Goal: Task Accomplishment & Management: Manage account settings

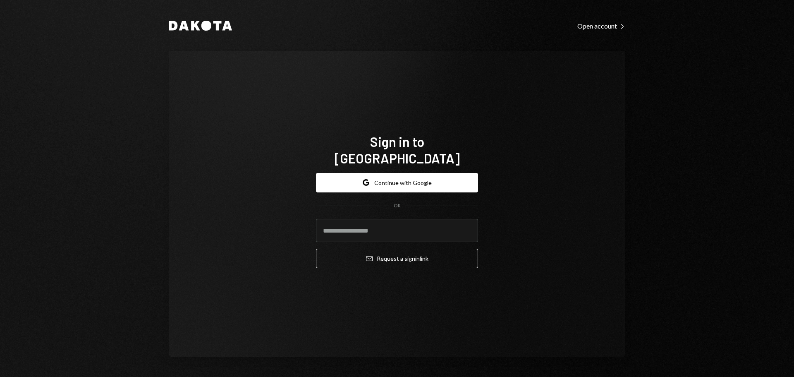
type input "**********"
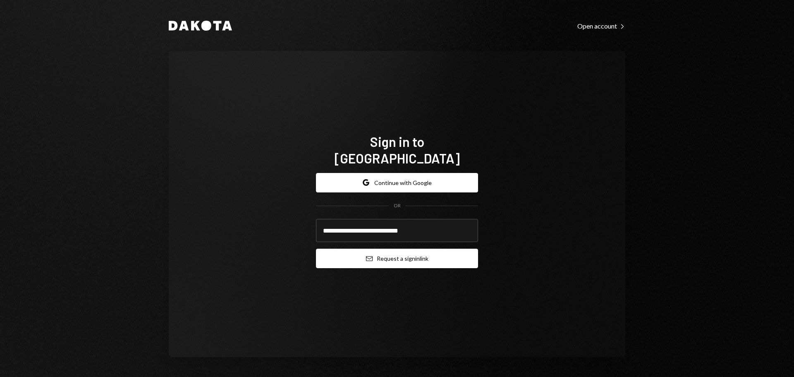
click at [364, 254] on button "Email Request a sign in link" at bounding box center [397, 258] width 162 height 19
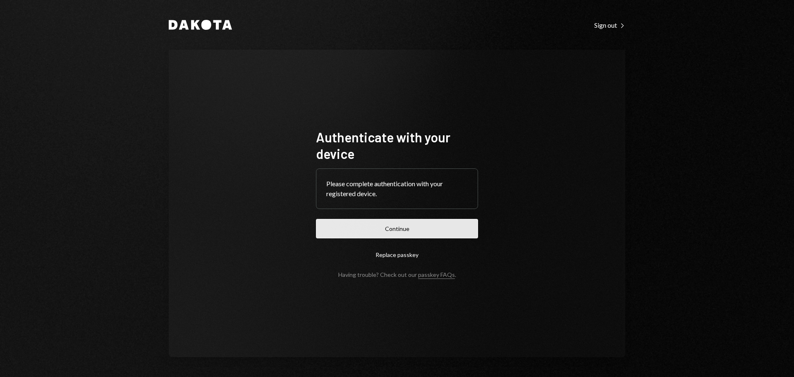
click at [396, 235] on button "Continue" at bounding box center [397, 228] width 162 height 19
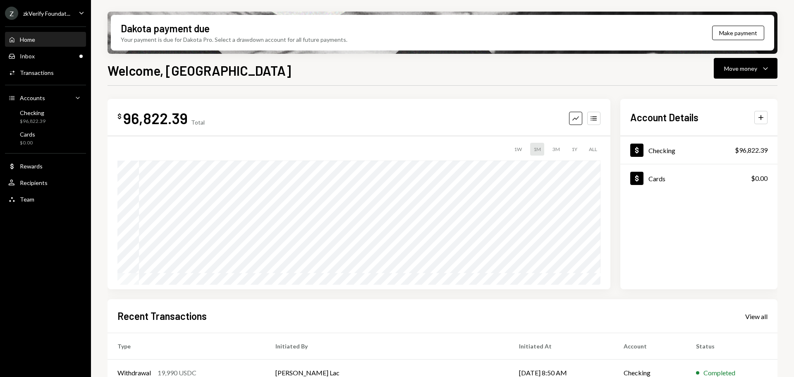
click at [64, 19] on div "Z zkVerify Foundat..." at bounding box center [37, 13] width 65 height 13
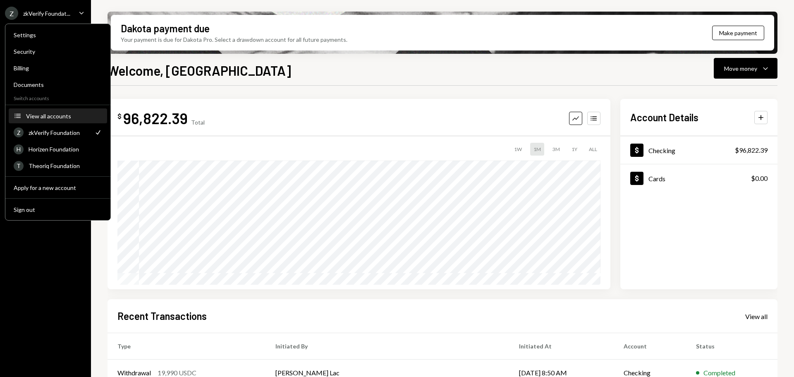
click at [55, 120] on button "Accounts View all accounts" at bounding box center [58, 116] width 98 height 15
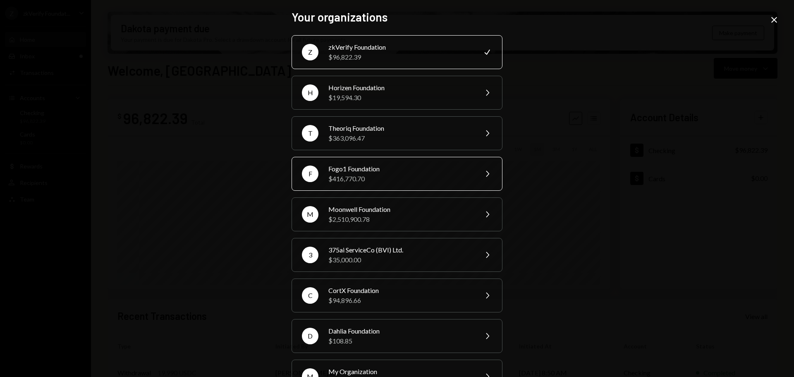
click at [345, 174] on div "$416,770.70" at bounding box center [400, 179] width 144 height 10
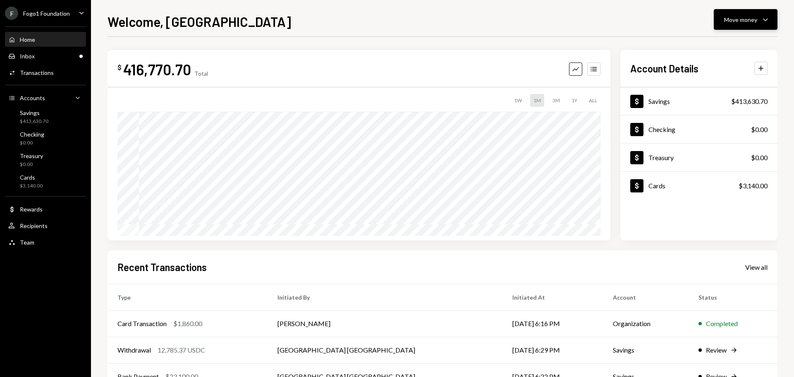
click at [728, 21] on div "Move money" at bounding box center [740, 19] width 33 height 9
click at [722, 81] on div "Deposit" at bounding box center [739, 81] width 60 height 9
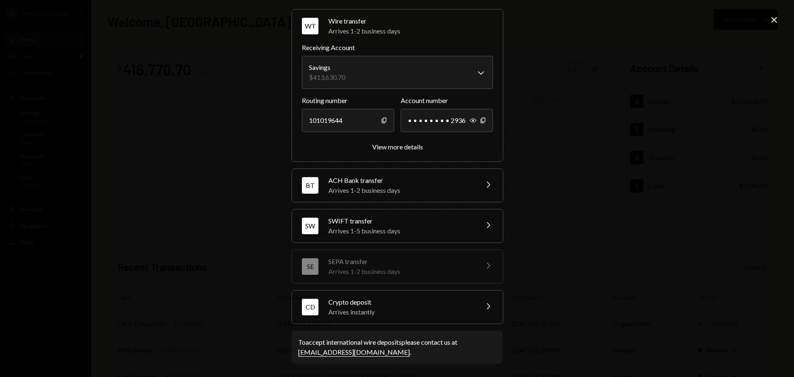
click at [366, 309] on div "Arrives instantly" at bounding box center [400, 312] width 145 height 10
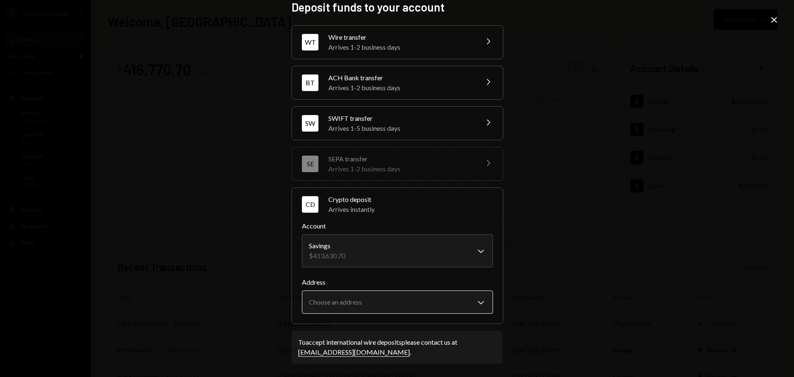
click at [441, 301] on body "F Fogo1 Foundation Caret Down Home Home Inbox Inbox Activities Transactions Acc…" at bounding box center [397, 188] width 794 height 377
select select "**********"
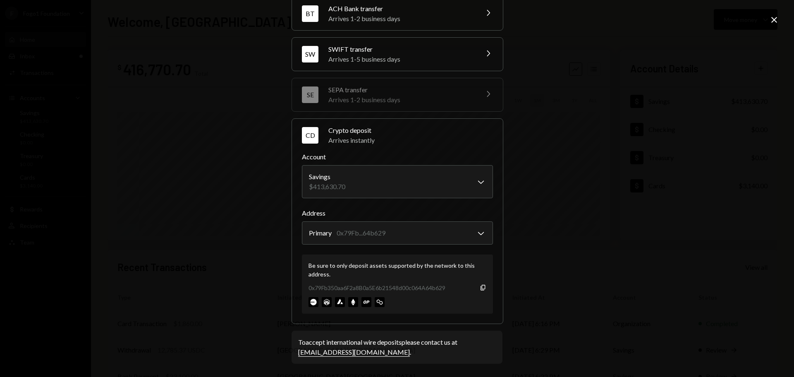
scroll to position [0, 0]
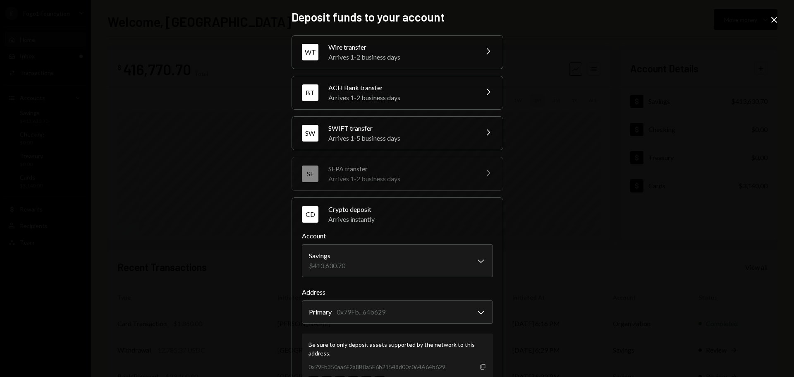
click at [777, 16] on icon "Close" at bounding box center [774, 20] width 10 height 10
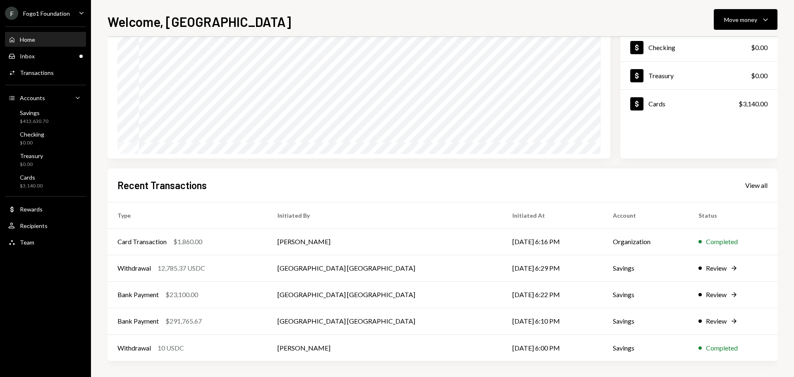
scroll to position [82, 0]
click at [752, 187] on div "View all" at bounding box center [756, 185] width 22 height 8
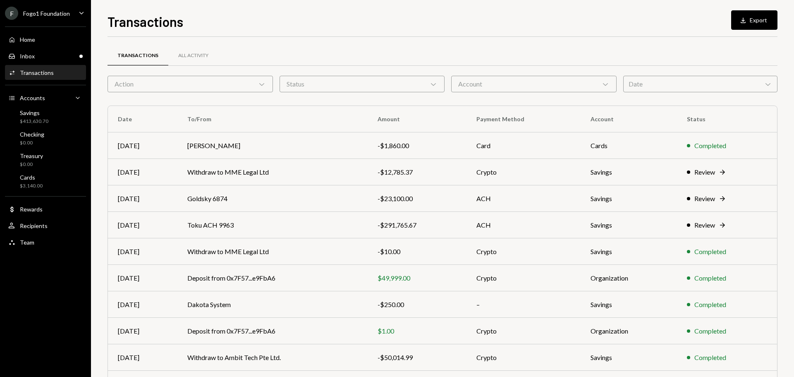
click at [259, 88] on div "Action Chevron Down" at bounding box center [190, 84] width 165 height 17
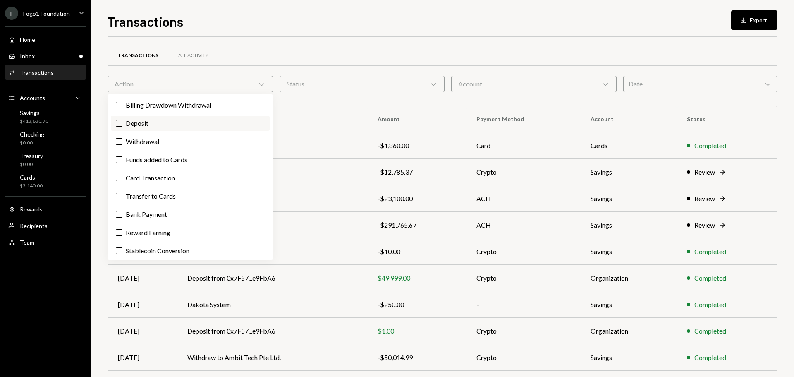
click at [195, 127] on label "Deposit" at bounding box center [190, 123] width 159 height 15
click at [122, 127] on button "Deposit" at bounding box center [119, 123] width 7 height 7
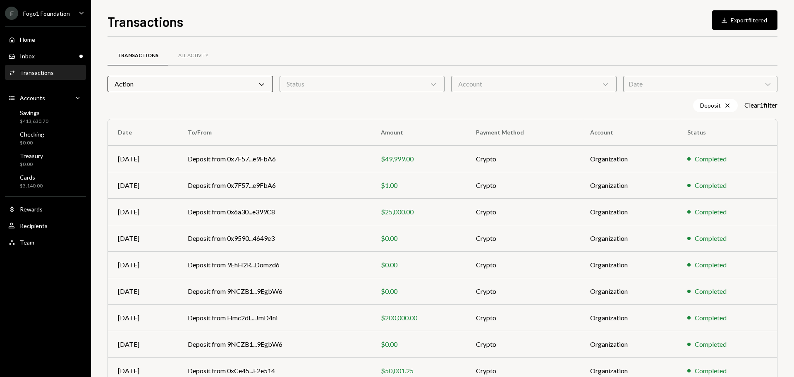
click at [100, 247] on div "Transactions Download Export filtered Transactions All Activity Action Chevron …" at bounding box center [442, 188] width 703 height 377
click at [47, 53] on div "Inbox Inbox" at bounding box center [45, 56] width 74 height 7
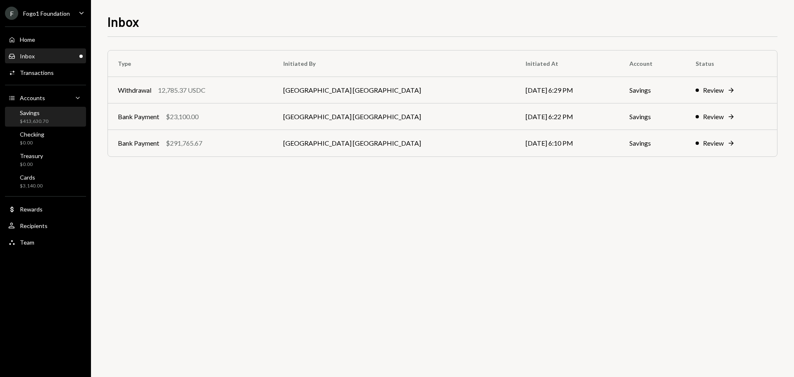
click at [42, 120] on div "$413,630.70" at bounding box center [34, 121] width 29 height 7
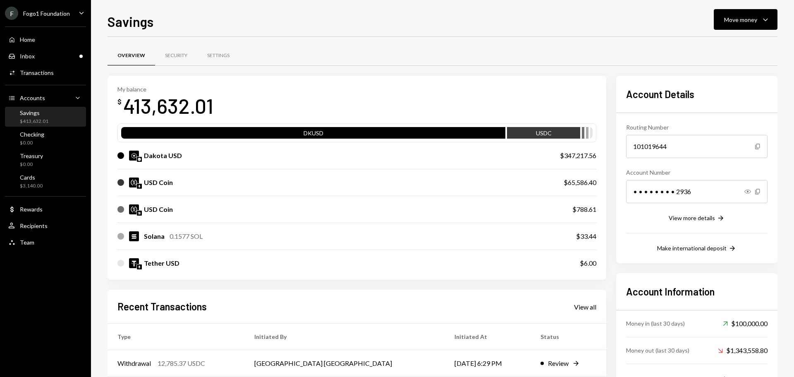
click at [66, 14] on div "Fogo1 Foundation" at bounding box center [46, 13] width 47 height 7
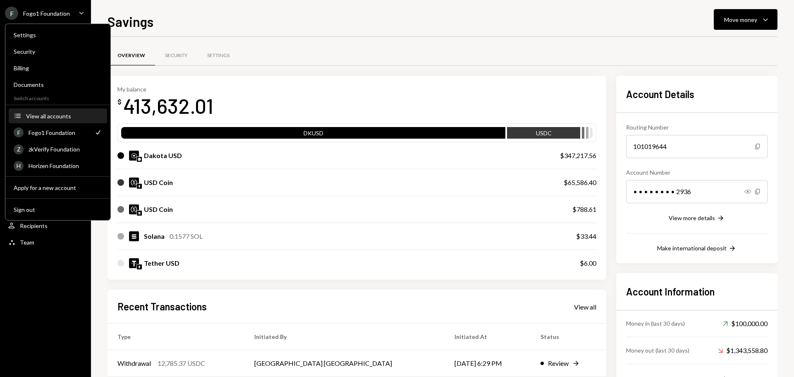
click at [52, 121] on button "Accounts View all accounts" at bounding box center [58, 116] width 98 height 15
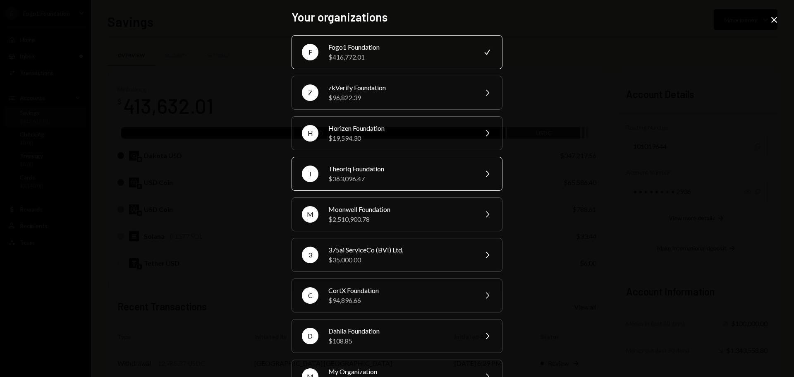
click at [331, 181] on div "$363,096.47" at bounding box center [400, 179] width 144 height 10
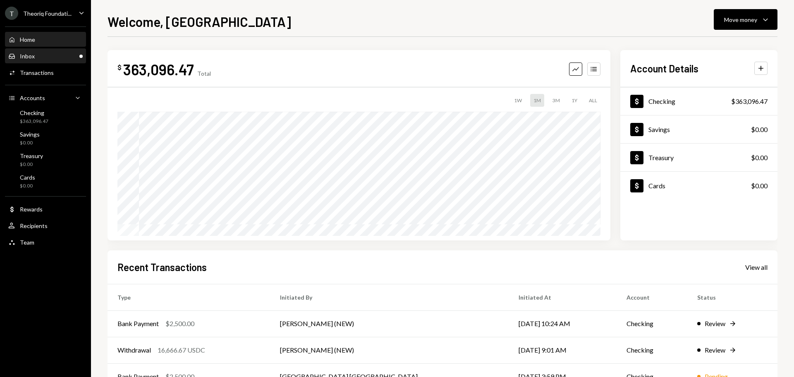
click at [56, 61] on div "Inbox Inbox" at bounding box center [45, 56] width 74 height 14
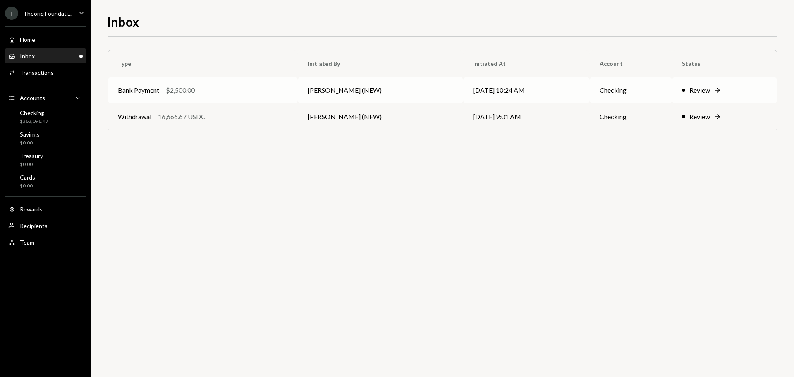
click at [208, 100] on td "Bank Payment $2,500.00" at bounding box center [203, 90] width 190 height 26
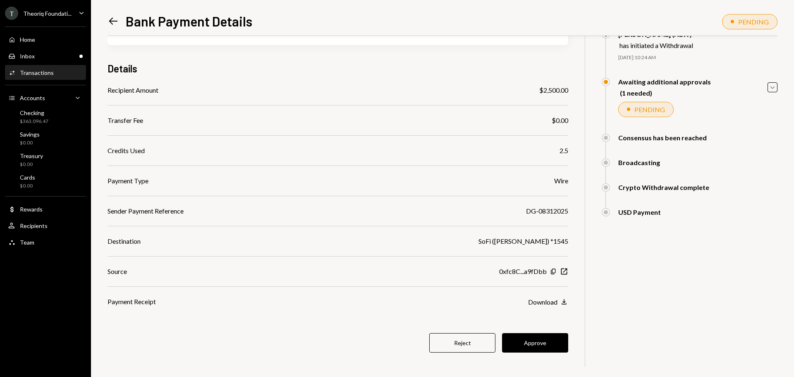
scroll to position [48, 0]
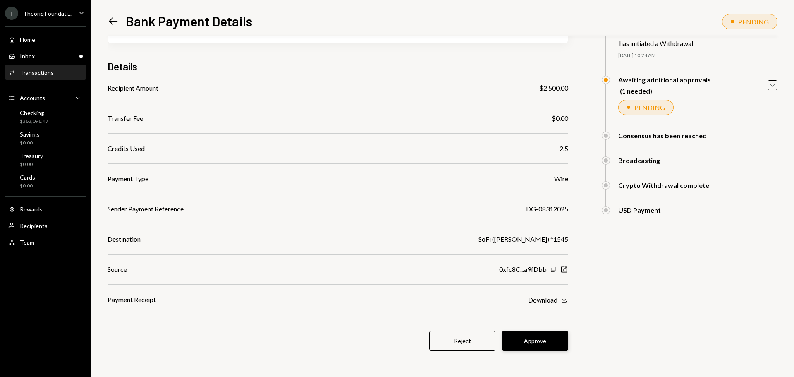
click at [524, 342] on button "Approve" at bounding box center [535, 340] width 66 height 19
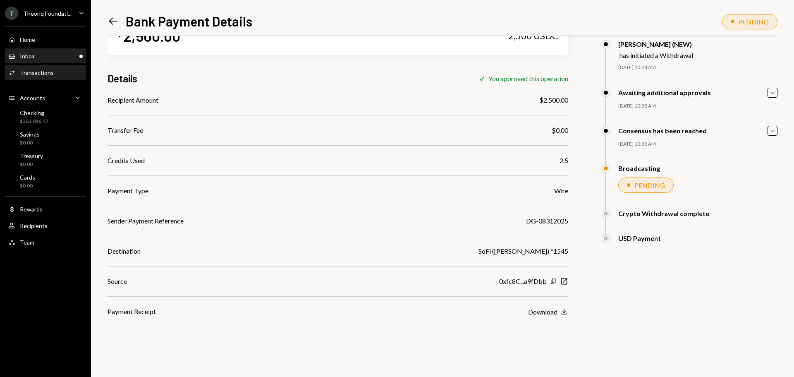
click at [42, 59] on div "Inbox Inbox" at bounding box center [45, 56] width 74 height 7
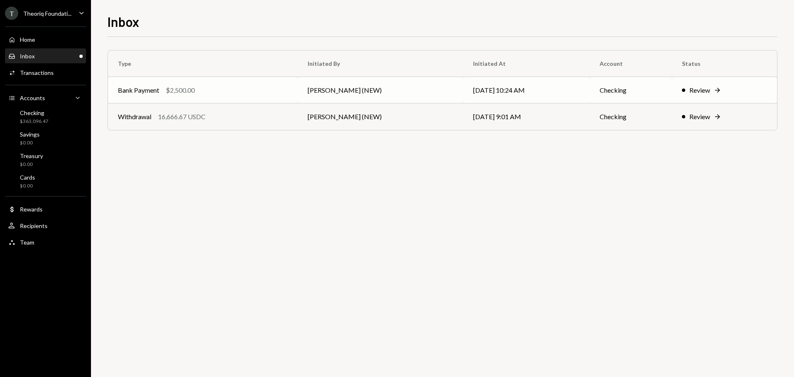
click at [188, 97] on td "Bank Payment $2,500.00" at bounding box center [203, 90] width 190 height 26
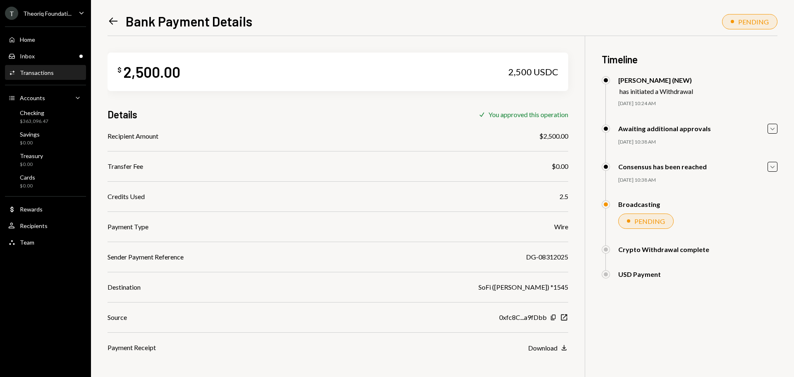
click at [112, 21] on icon "Left Arrow" at bounding box center [114, 21] width 12 height 12
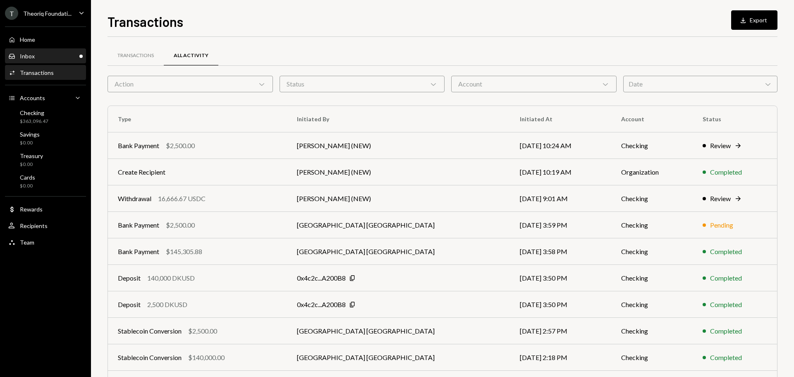
click at [48, 57] on div "Inbox Inbox" at bounding box center [45, 56] width 74 height 7
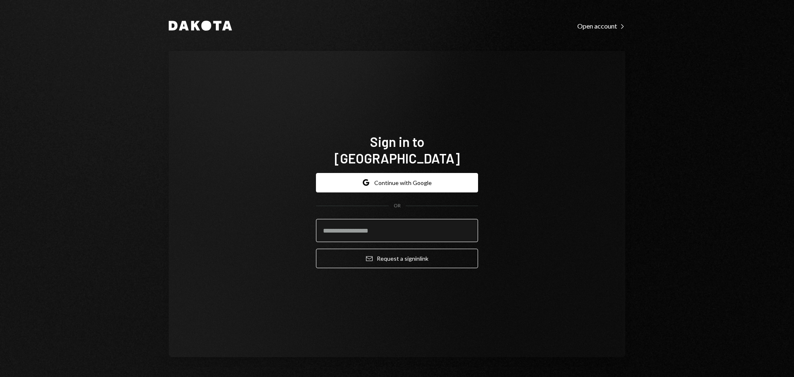
click at [359, 220] on input "email" at bounding box center [397, 230] width 162 height 23
type input "**********"
click at [316, 249] on button "Email Request a sign in link" at bounding box center [397, 258] width 162 height 19
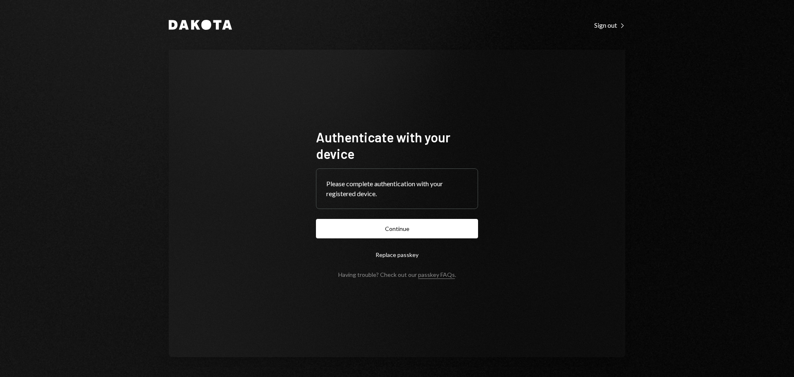
click at [411, 235] on button "Continue" at bounding box center [397, 228] width 162 height 19
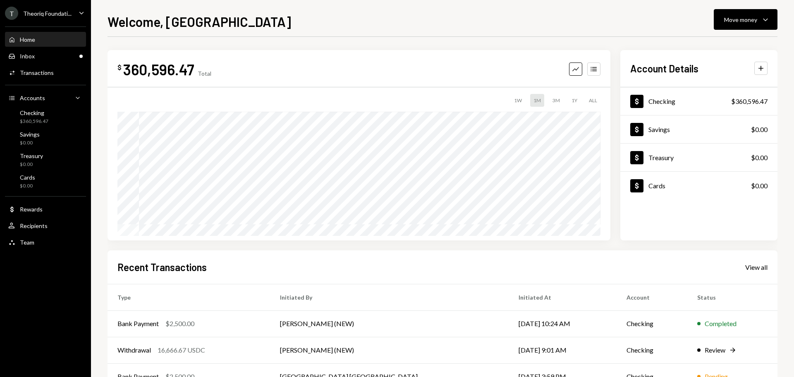
click at [51, 12] on div "Theoriq Foundati..." at bounding box center [47, 13] width 48 height 7
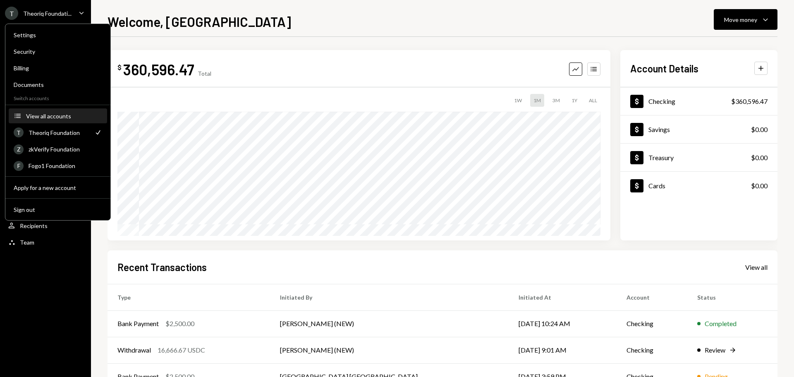
click at [53, 118] on div "View all accounts" at bounding box center [64, 116] width 76 height 7
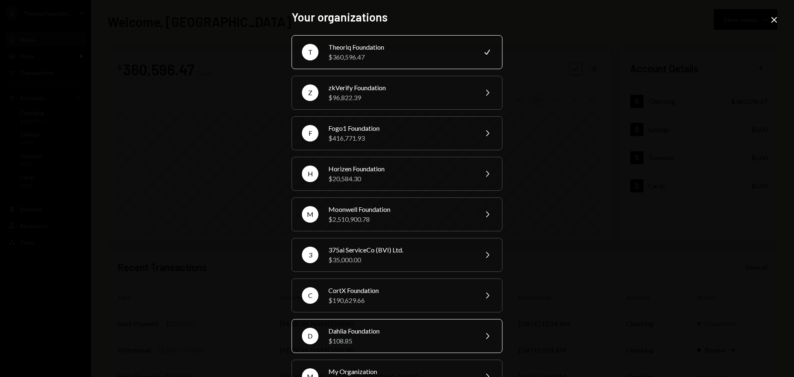
click at [351, 339] on div "$108.85" at bounding box center [400, 341] width 144 height 10
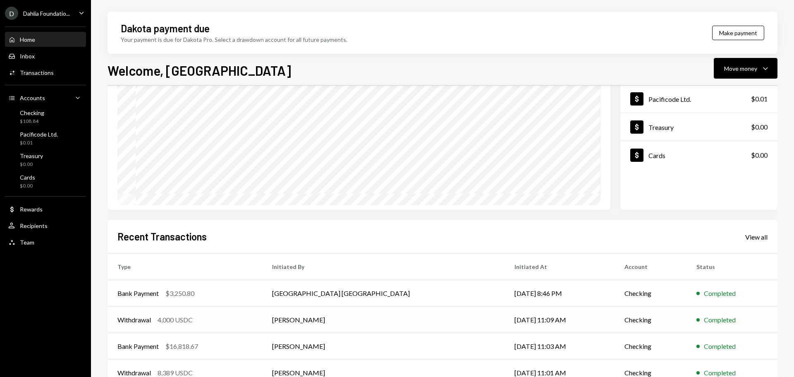
scroll to position [83, 0]
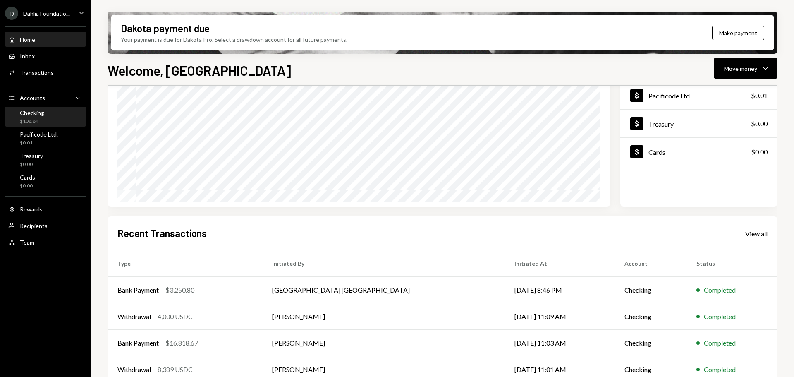
click at [37, 117] on div "Checking $108.84" at bounding box center [32, 117] width 24 height 16
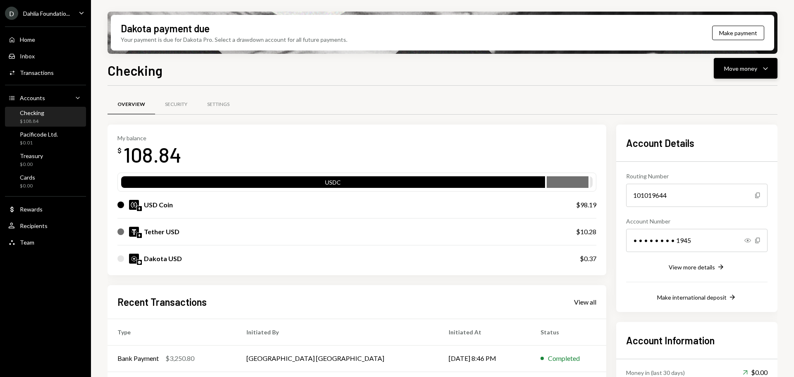
click at [740, 72] on div "Move money" at bounding box center [740, 68] width 33 height 9
click at [716, 133] on div "Deposit" at bounding box center [739, 130] width 60 height 9
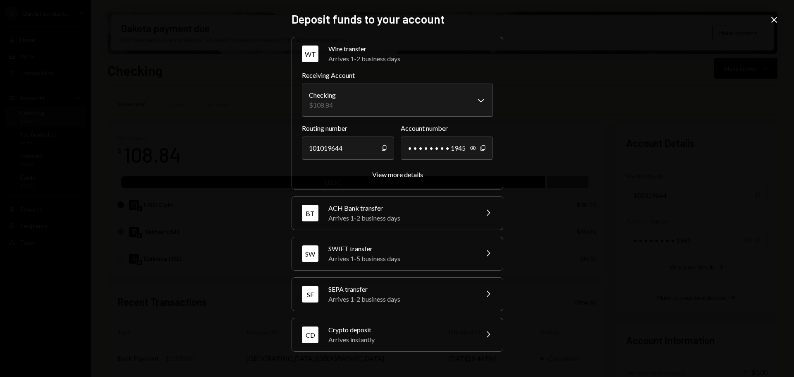
click at [368, 334] on div "Crypto deposit" at bounding box center [400, 330] width 145 height 10
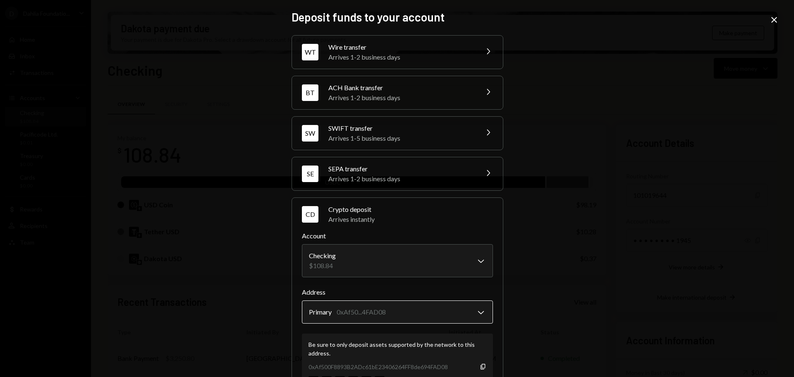
scroll to position [39, 0]
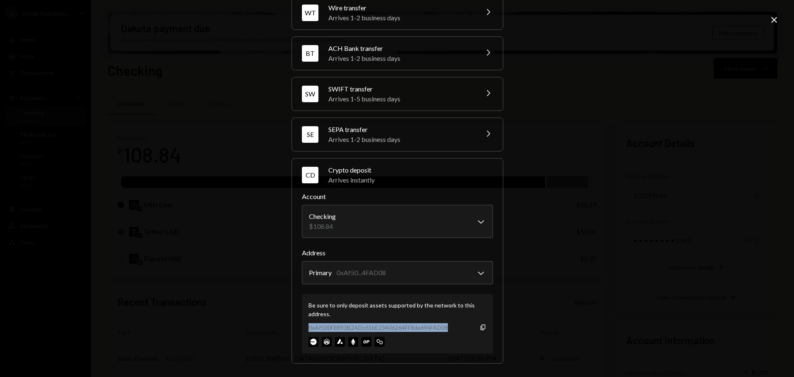
drag, startPoint x: 306, startPoint y: 331, endPoint x: 452, endPoint y: 327, distance: 146.1
click at [452, 327] on div "0xAf500F8893B2ADc61bE23406264FF8de694FAD08 Copy" at bounding box center [398, 327] width 178 height 9
click at [590, 302] on div "**********" at bounding box center [397, 188] width 794 height 377
click at [768, 19] on div "**********" at bounding box center [397, 188] width 794 height 377
click at [776, 19] on icon "Close" at bounding box center [774, 20] width 10 height 10
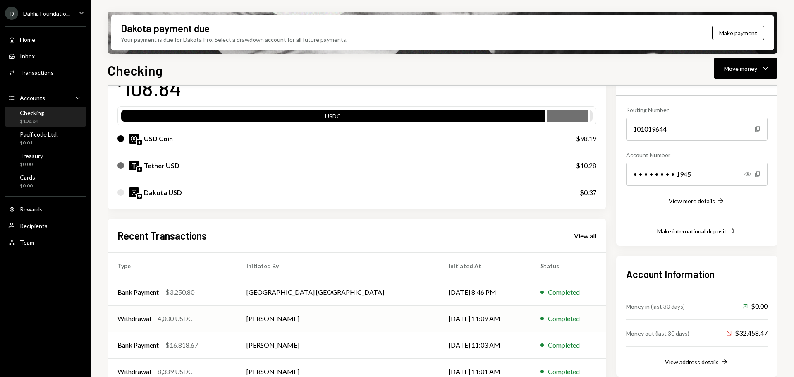
scroll to position [108, 0]
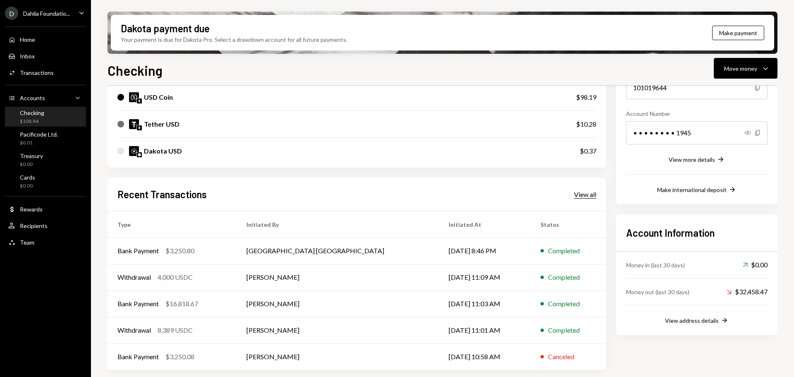
click at [584, 195] on div "View all" at bounding box center [585, 194] width 22 height 8
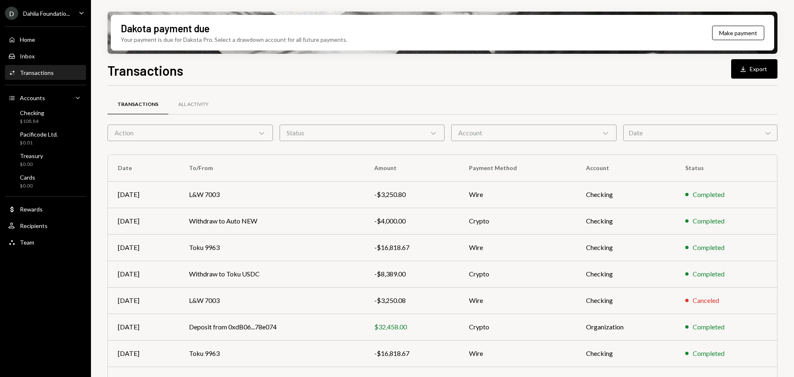
click at [267, 136] on div "Action Chevron Down" at bounding box center [190, 133] width 165 height 17
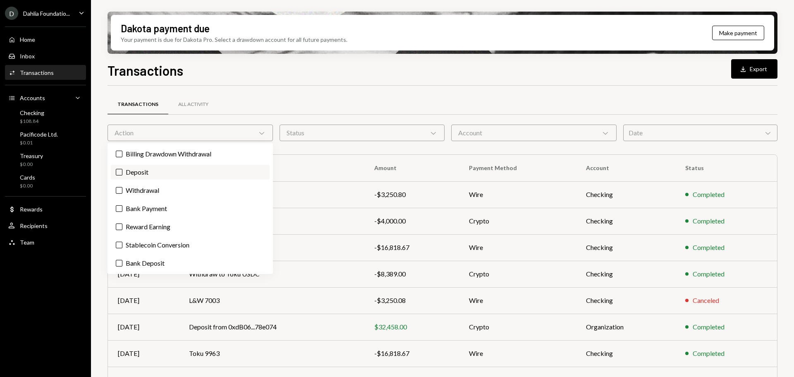
click at [175, 179] on label "Deposit" at bounding box center [190, 172] width 159 height 15
click at [122, 175] on button "Deposit" at bounding box center [119, 172] width 7 height 7
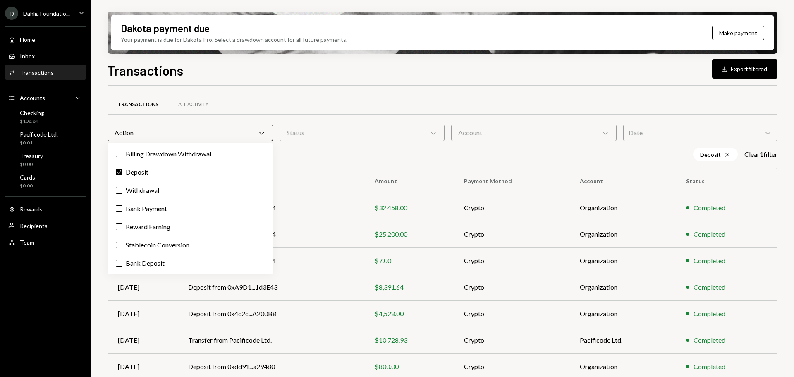
click at [102, 314] on div "Dakota payment due Your payment is due for Dakota Pro. Select a drawdown accoun…" at bounding box center [442, 188] width 703 height 377
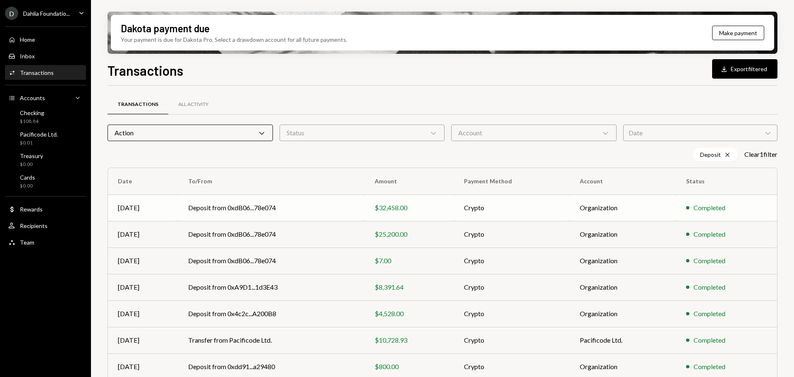
click at [244, 213] on td "Deposit from 0xdB06...78e074" at bounding box center [271, 207] width 186 height 26
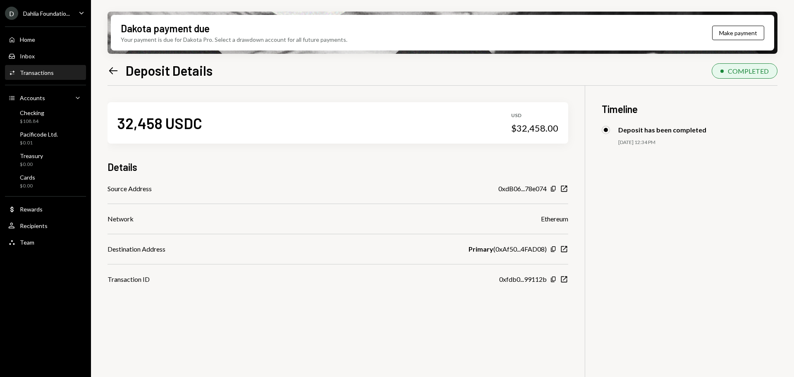
drag, startPoint x: 121, startPoint y: 180, endPoint x: 141, endPoint y: 183, distance: 20.1
click at [132, 180] on div "32,458 USDC USD $32,458.00 Details Source Address 0xdB06...78e074 Copy New Wind…" at bounding box center [338, 185] width 461 height 199
drag, startPoint x: 142, startPoint y: 250, endPoint x: 556, endPoint y: 250, distance: 414.5
click at [556, 250] on div "Destination Address Primary ( 0xAf50...4FAD08 ) Copy New Window" at bounding box center [338, 249] width 461 height 10
click at [20, 113] on div "Checking" at bounding box center [32, 112] width 24 height 7
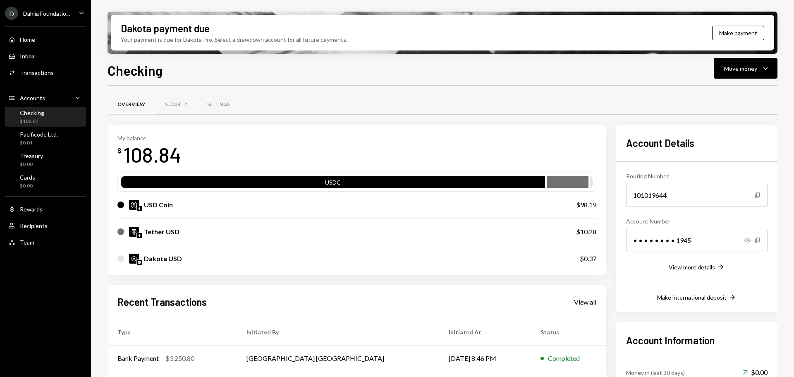
click at [60, 10] on div "Dahlia Foundatio..." at bounding box center [46, 13] width 47 height 7
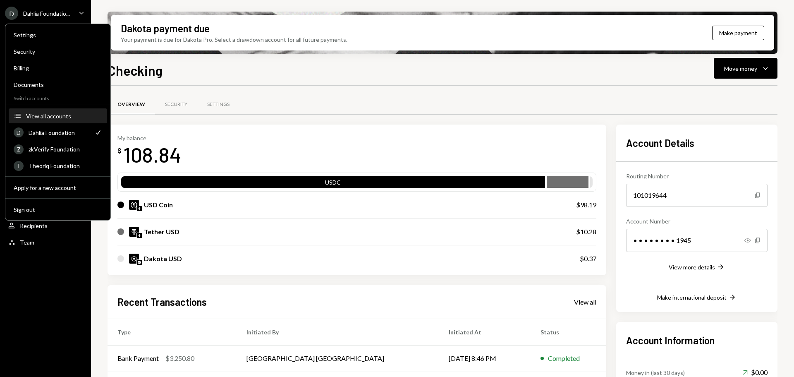
click at [59, 114] on div "View all accounts" at bounding box center [64, 116] width 76 height 7
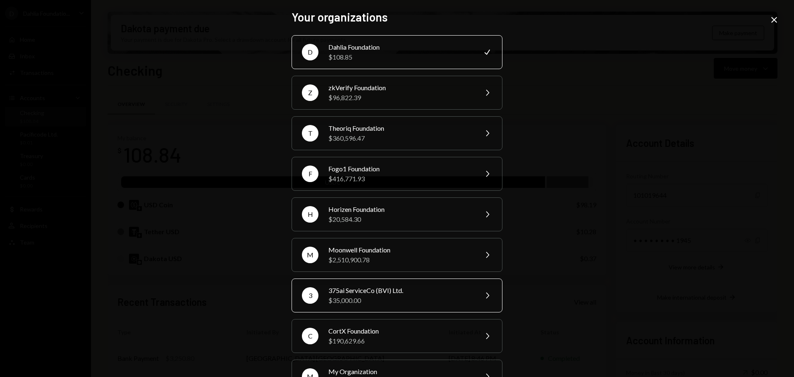
click at [369, 300] on div "$35,000.00" at bounding box center [400, 300] width 144 height 10
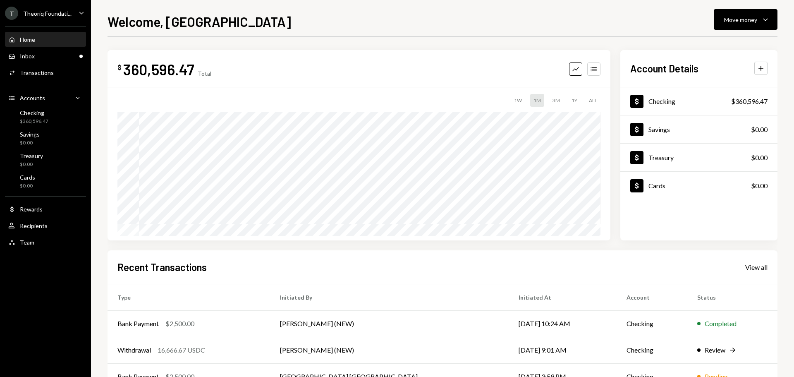
click at [50, 17] on div "T Theoriq Foundati..." at bounding box center [38, 13] width 67 height 13
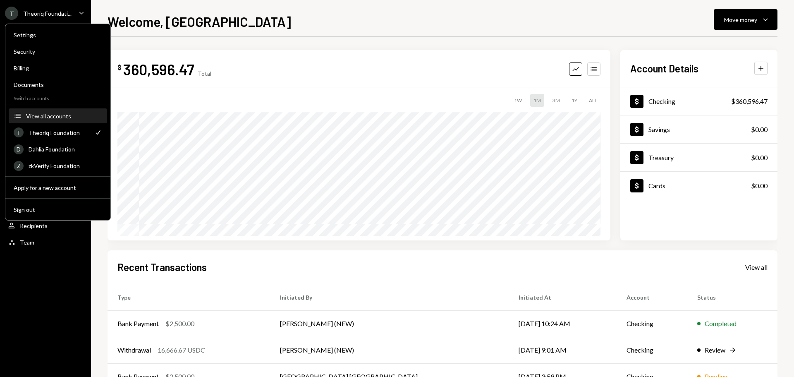
click at [56, 118] on div "View all accounts" at bounding box center [64, 116] width 76 height 7
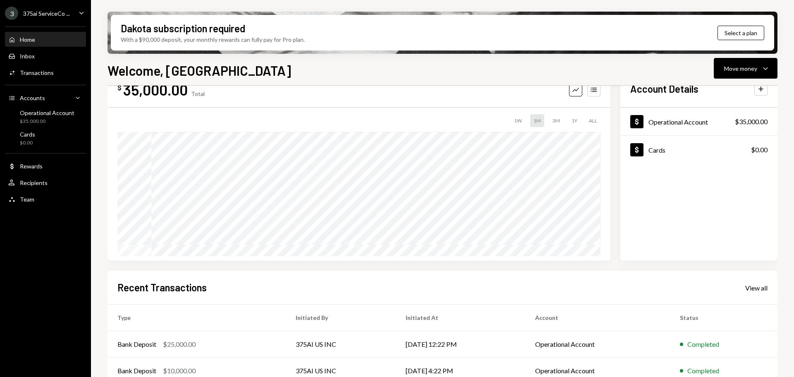
scroll to position [43, 0]
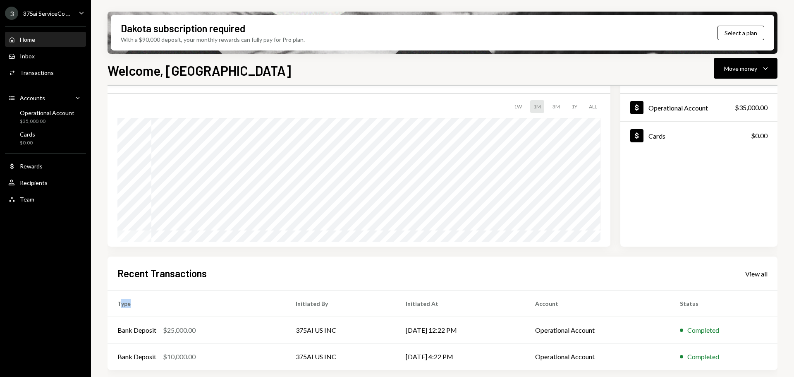
drag, startPoint x: 122, startPoint y: 303, endPoint x: 132, endPoint y: 303, distance: 10.8
click at [132, 303] on th "Type" at bounding box center [197, 303] width 178 height 26
click at [125, 304] on th "Type" at bounding box center [197, 303] width 178 height 26
click at [52, 182] on div "User Recipients" at bounding box center [45, 182] width 74 height 7
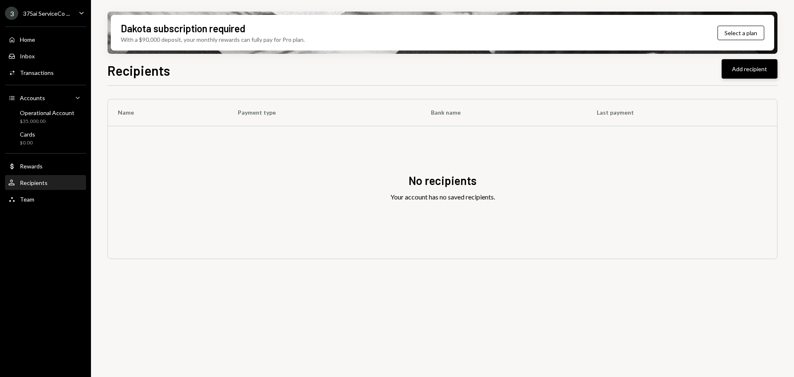
click at [738, 67] on button "Add recipient" at bounding box center [750, 68] width 56 height 19
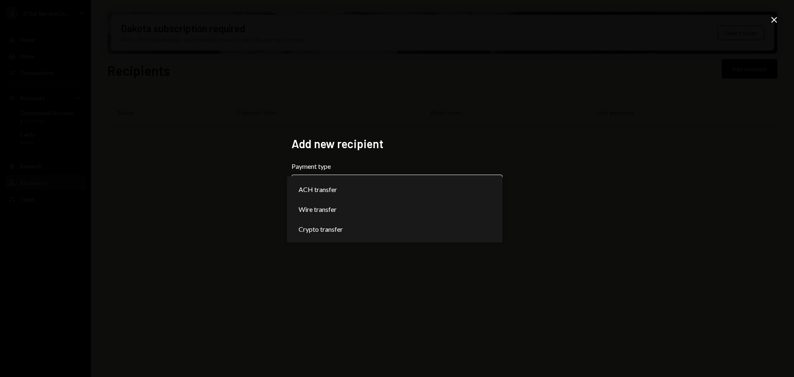
click at [380, 196] on body "**********" at bounding box center [397, 188] width 794 height 377
click at [781, 50] on div "**********" at bounding box center [397, 188] width 794 height 377
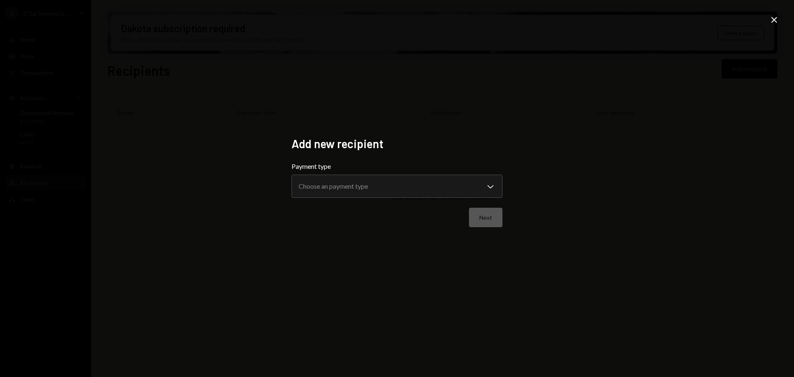
click at [772, 21] on icon "Close" at bounding box center [774, 20] width 10 height 10
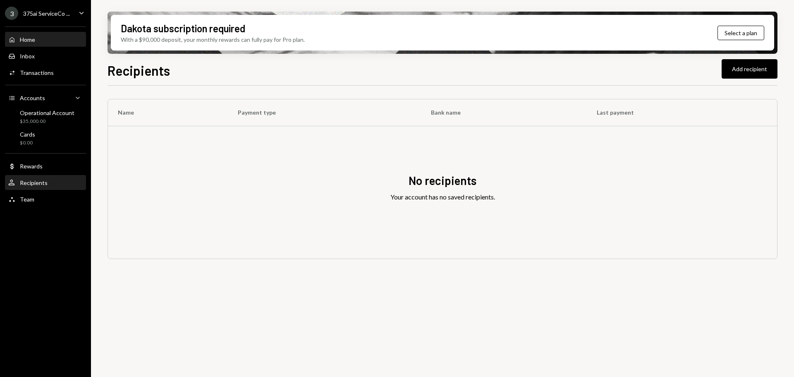
click at [38, 40] on div "Home Home" at bounding box center [45, 39] width 74 height 7
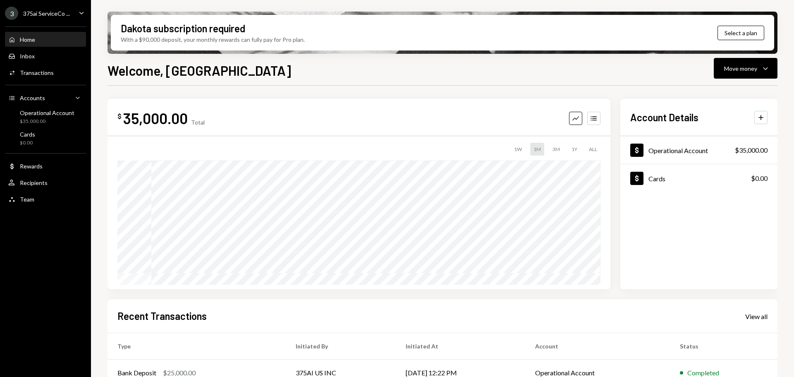
click at [63, 19] on div "3 375ai ServiceCo ..." at bounding box center [37, 13] width 65 height 13
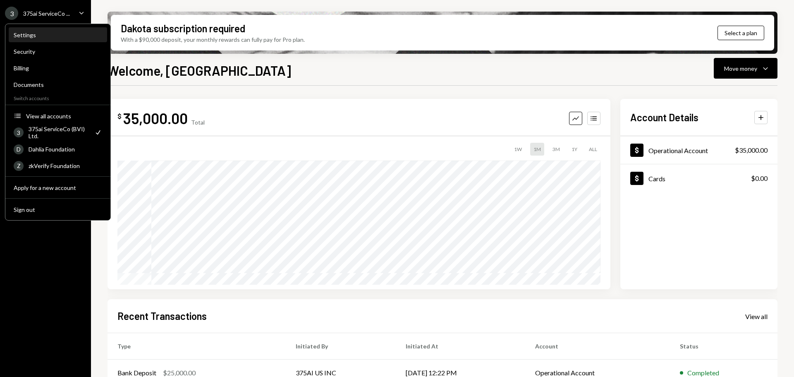
click at [35, 34] on div "Settings" at bounding box center [58, 34] width 89 height 7
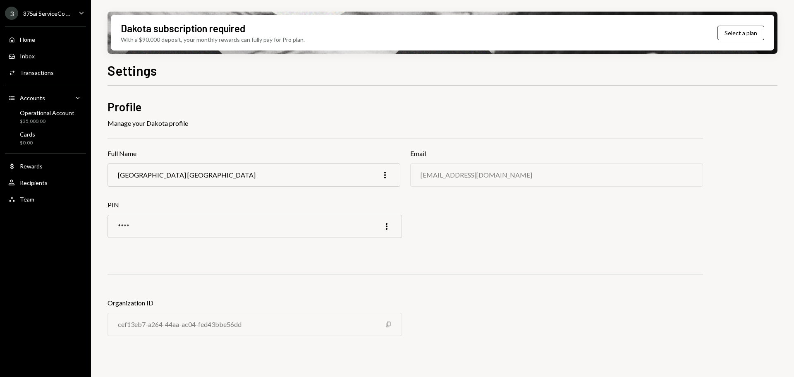
click at [57, 16] on div "375ai ServiceCo ..." at bounding box center [46, 13] width 47 height 7
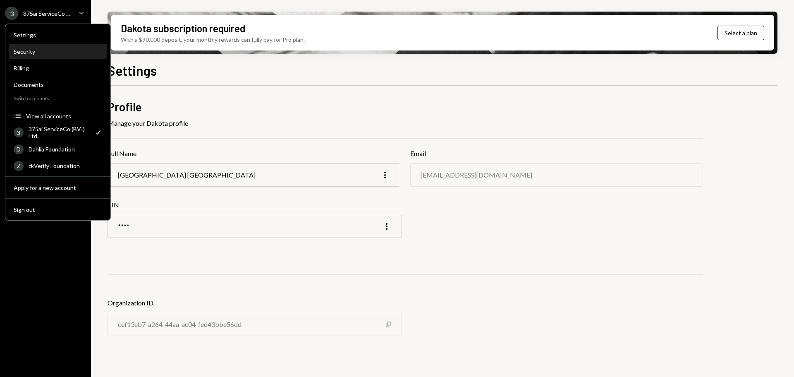
click at [51, 52] on div "Security" at bounding box center [58, 51] width 89 height 7
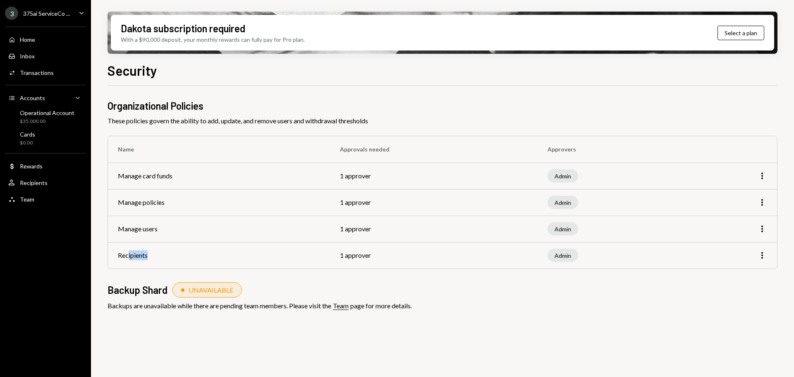
drag, startPoint x: 129, startPoint y: 259, endPoint x: 154, endPoint y: 258, distance: 24.8
click at [154, 258] on td "Recipients" at bounding box center [219, 255] width 222 height 26
drag, startPoint x: 126, startPoint y: 230, endPoint x: 146, endPoint y: 229, distance: 20.3
click at [146, 230] on td "Manage users" at bounding box center [219, 229] width 222 height 26
click at [139, 208] on td "Manage policies" at bounding box center [219, 202] width 222 height 26
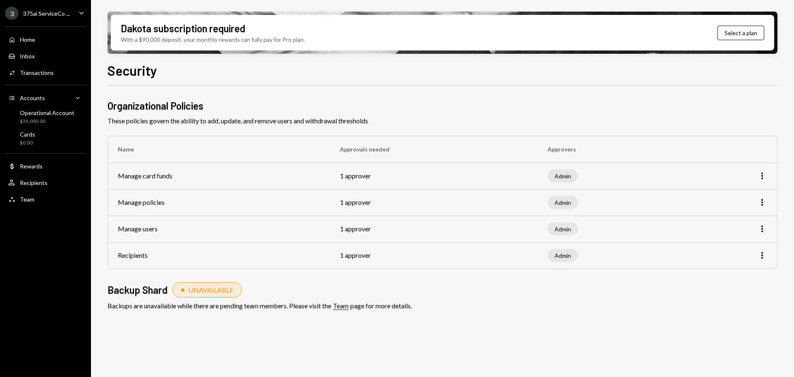
click at [138, 182] on td "Manage card funds" at bounding box center [219, 176] width 222 height 26
click at [37, 112] on div "Operational Account" at bounding box center [47, 112] width 55 height 7
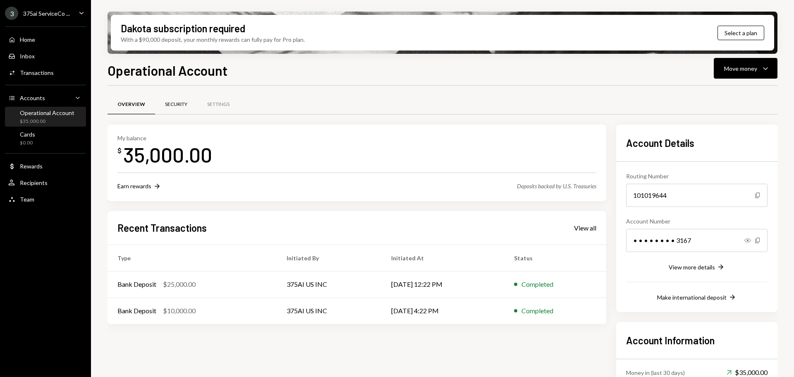
click at [187, 108] on div "Security" at bounding box center [176, 105] width 42 height 20
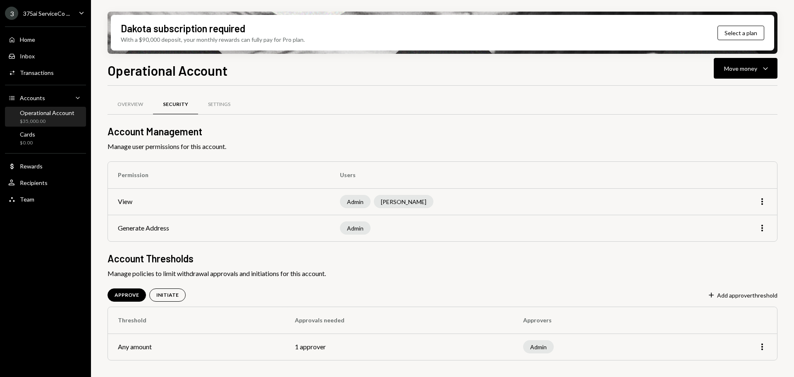
click at [316, 347] on td "1 approver" at bounding box center [399, 346] width 228 height 26
drag, startPoint x: 155, startPoint y: 274, endPoint x: 227, endPoint y: 274, distance: 71.6
click at [225, 274] on span "Manage policies to limit withdrawal approvals and initiations for this account." at bounding box center [443, 273] width 670 height 10
drag, startPoint x: 237, startPoint y: 275, endPoint x: 300, endPoint y: 276, distance: 62.5
click at [299, 275] on span "Manage policies to limit withdrawal approvals and initiations for this account." at bounding box center [443, 273] width 670 height 10
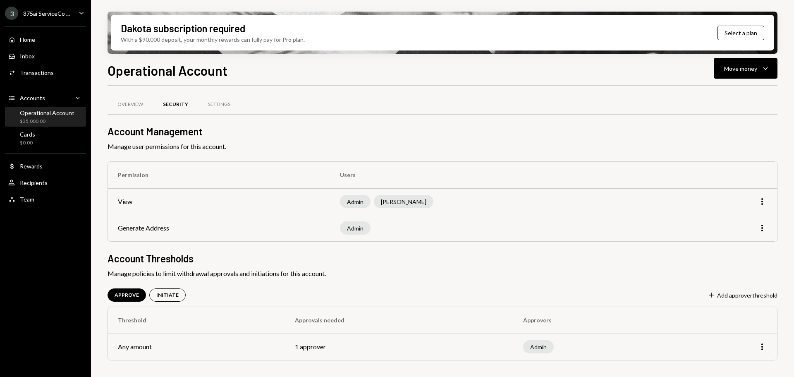
click at [309, 348] on td "1 approver" at bounding box center [399, 346] width 228 height 26
click at [759, 348] on icon "More" at bounding box center [762, 347] width 10 height 10
click at [748, 362] on div "Edit" at bounding box center [743, 364] width 41 height 14
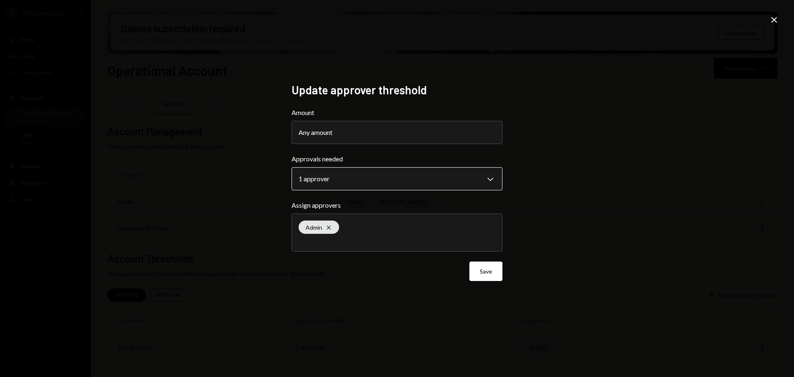
click at [344, 180] on body "**********" at bounding box center [397, 188] width 794 height 377
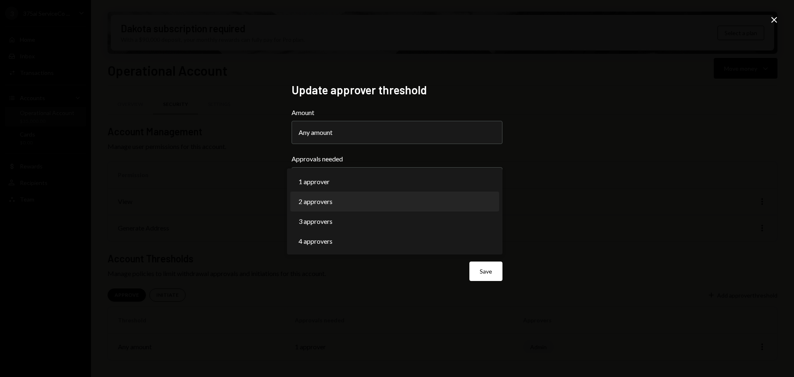
select select "*"
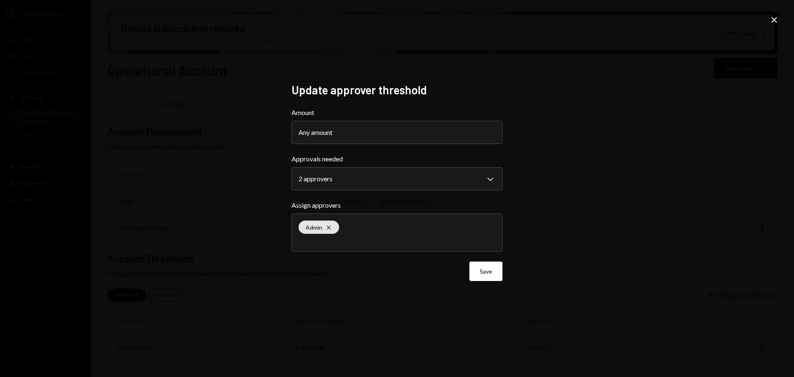
click at [772, 20] on icon "Close" at bounding box center [774, 20] width 10 height 10
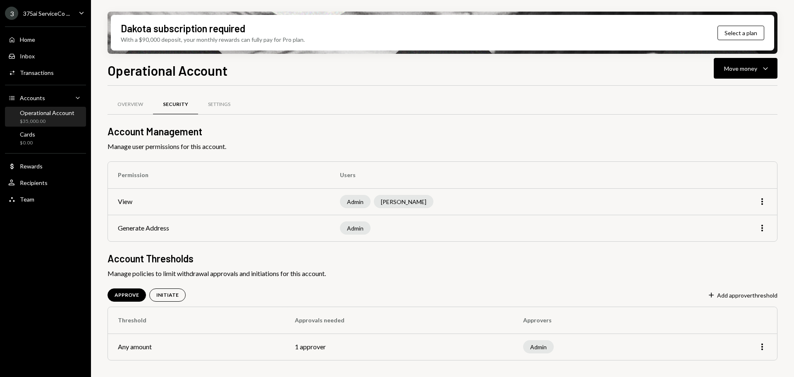
click at [46, 17] on div "375ai ServiceCo ..." at bounding box center [46, 13] width 47 height 7
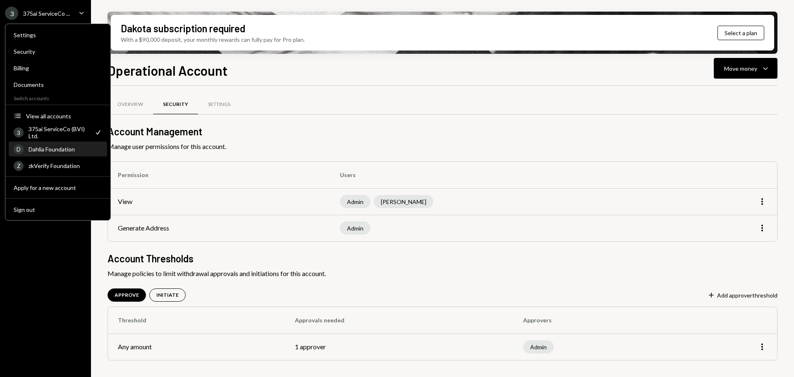
click at [72, 151] on div "Dahlia Foundation" at bounding box center [66, 149] width 74 height 7
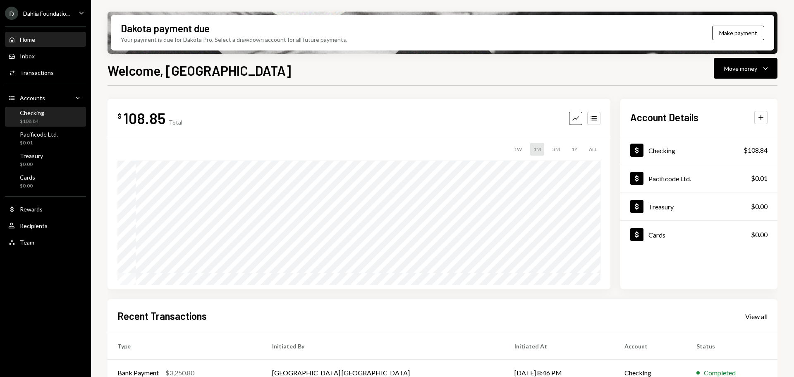
click at [45, 119] on div "Checking $108.84" at bounding box center [45, 117] width 74 height 16
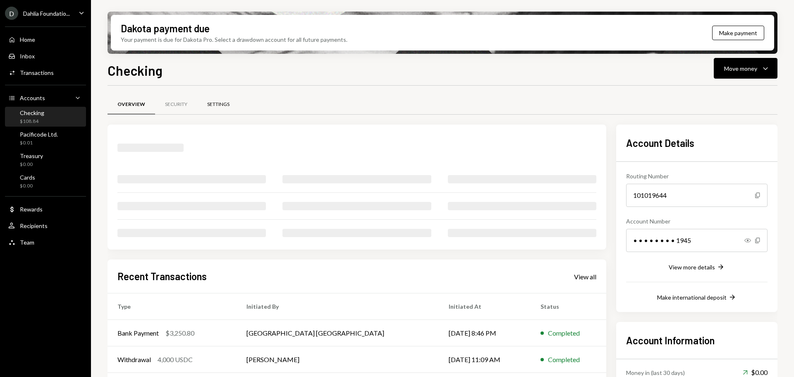
click at [225, 105] on div "Settings" at bounding box center [218, 104] width 22 height 7
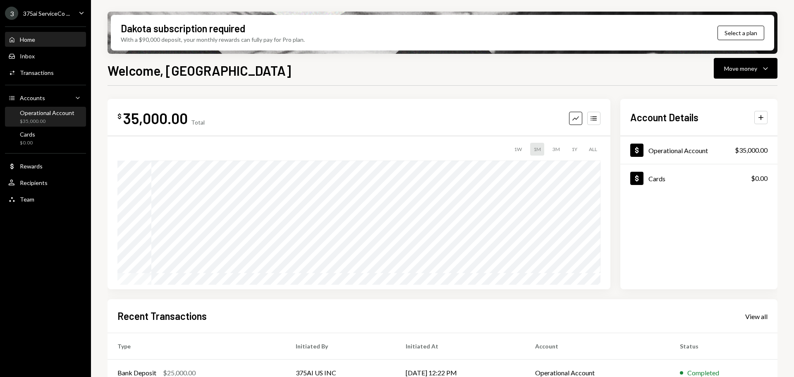
click at [47, 112] on div "Operational Account" at bounding box center [47, 112] width 55 height 7
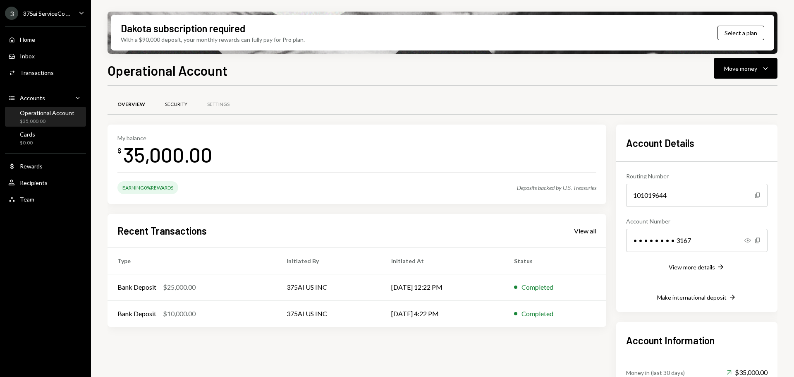
click at [169, 104] on div "Security" at bounding box center [176, 104] width 22 height 7
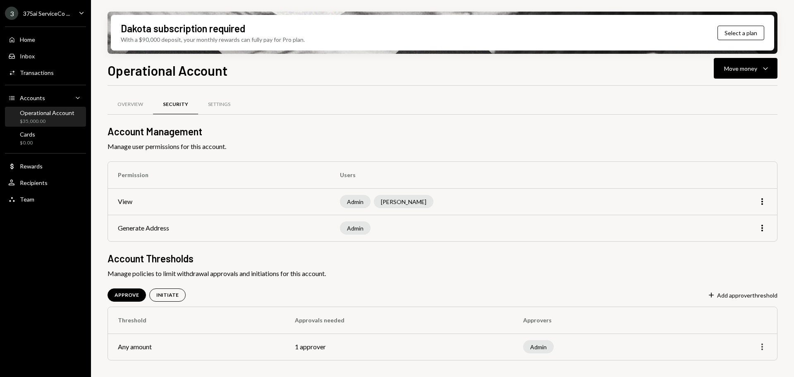
click at [764, 347] on icon "More" at bounding box center [762, 347] width 10 height 10
click at [746, 364] on div "Edit" at bounding box center [743, 364] width 41 height 14
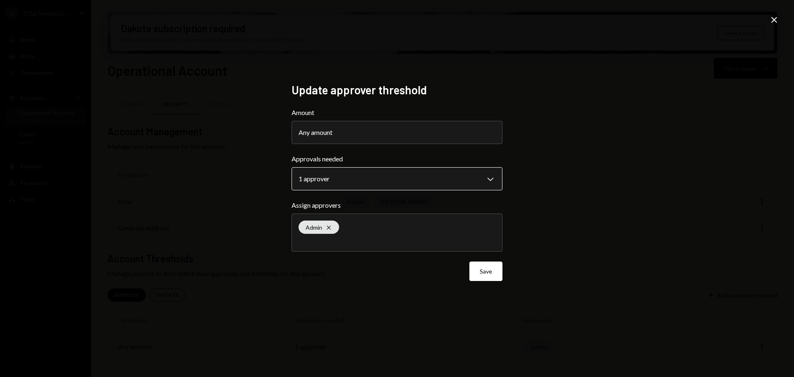
click at [346, 181] on body "**********" at bounding box center [397, 188] width 794 height 377
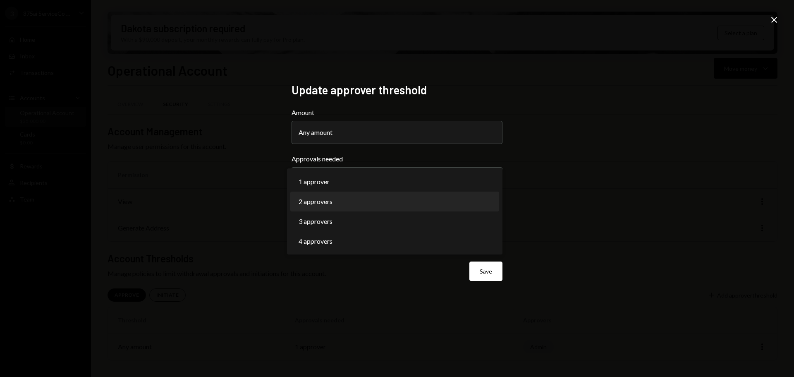
select select "*"
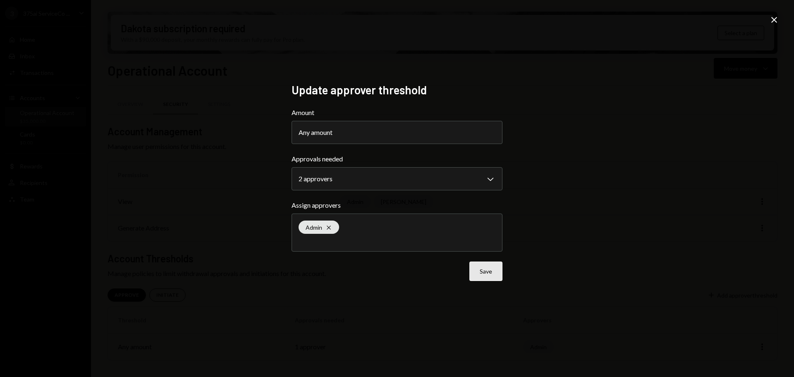
click at [489, 271] on button "Save" at bounding box center [485, 270] width 33 height 19
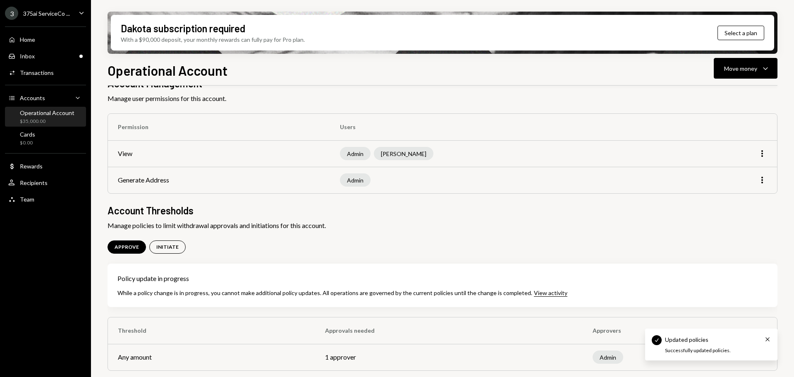
scroll to position [49, 0]
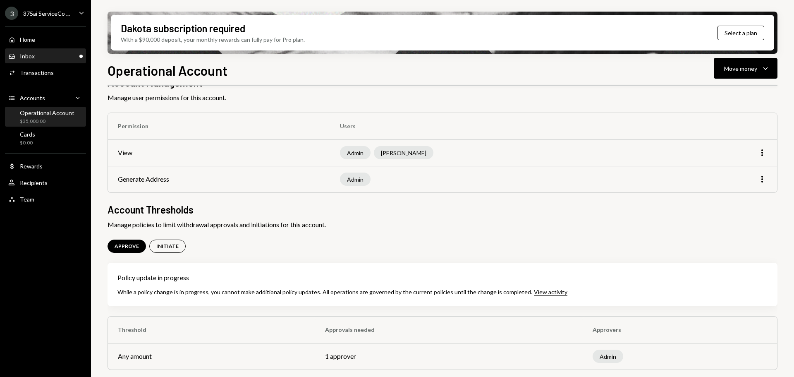
click at [46, 57] on div "Inbox Inbox" at bounding box center [45, 56] width 74 height 7
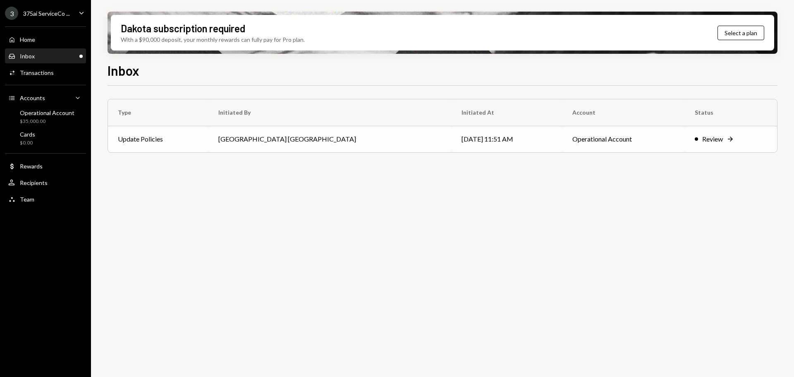
click at [152, 127] on td "Update Policies" at bounding box center [158, 139] width 101 height 26
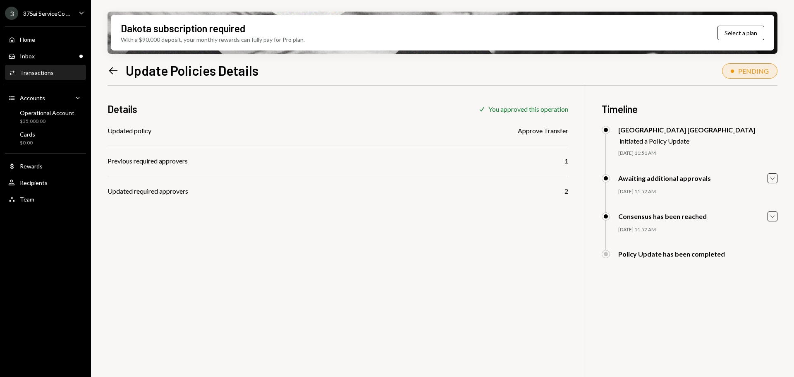
click at [639, 179] on div "Awaiting additional approvals" at bounding box center [664, 178] width 93 height 8
click at [772, 179] on icon "button" at bounding box center [773, 178] width 4 height 2
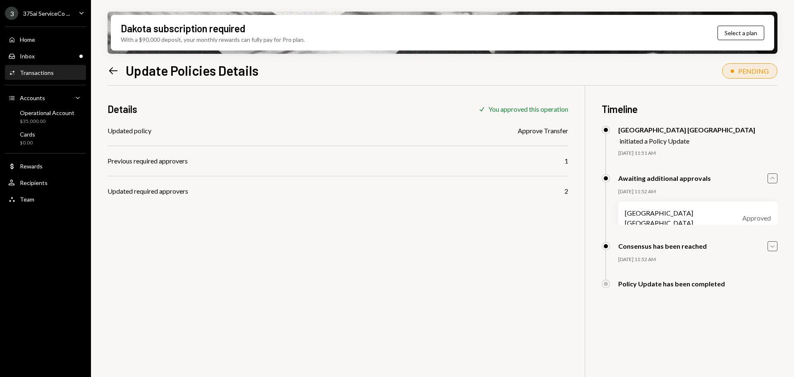
click at [774, 249] on icon "Caret Down" at bounding box center [772, 246] width 9 height 9
click at [62, 56] on div "Inbox Inbox" at bounding box center [45, 56] width 74 height 7
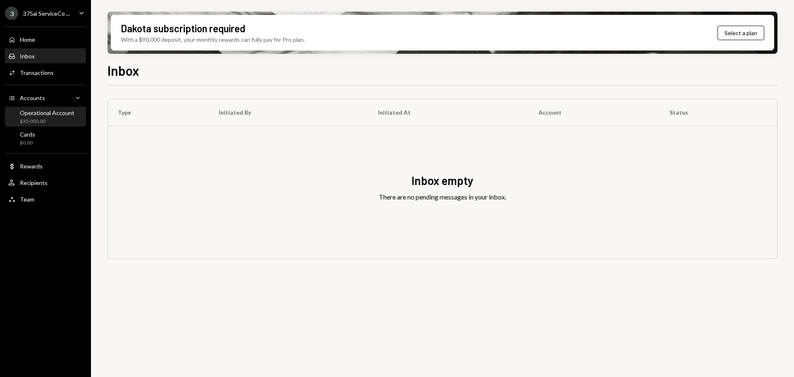
click at [50, 114] on div "Operational Account" at bounding box center [47, 112] width 55 height 7
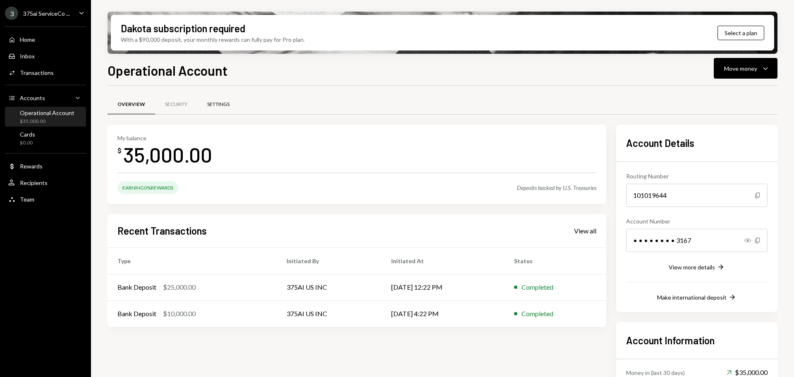
click at [233, 108] on div "Settings" at bounding box center [218, 105] width 42 height 20
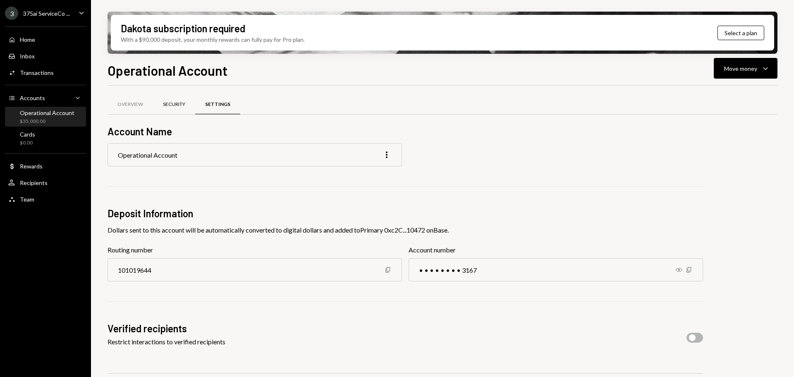
click at [175, 101] on div "Security" at bounding box center [174, 104] width 22 height 7
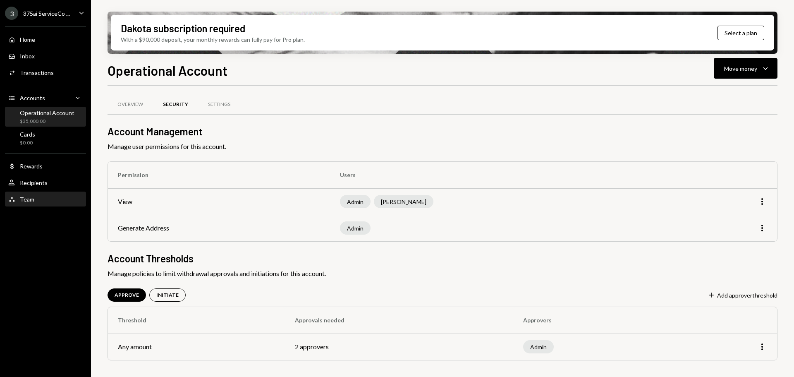
click at [43, 205] on div "Team Team" at bounding box center [45, 199] width 74 height 14
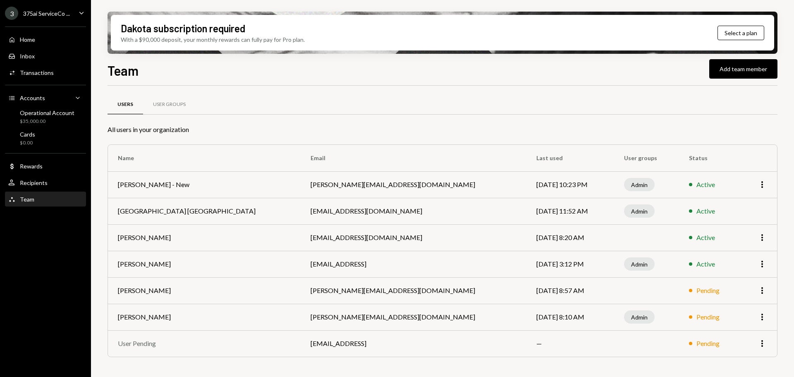
drag, startPoint x: 236, startPoint y: 314, endPoint x: 295, endPoint y: 314, distance: 59.2
click at [295, 314] on tr "Andreas Altamirano andreas@autonomousprojects.co Sep 2, 2025 8:10 AM Admin Pend…" at bounding box center [442, 317] width 669 height 26
drag, startPoint x: 275, startPoint y: 266, endPoint x: 257, endPoint y: 266, distance: 17.8
click at [301, 266] on td "tb@375.ai" at bounding box center [414, 264] width 226 height 26
drag, startPoint x: 306, startPoint y: 237, endPoint x: 275, endPoint y: 237, distance: 30.2
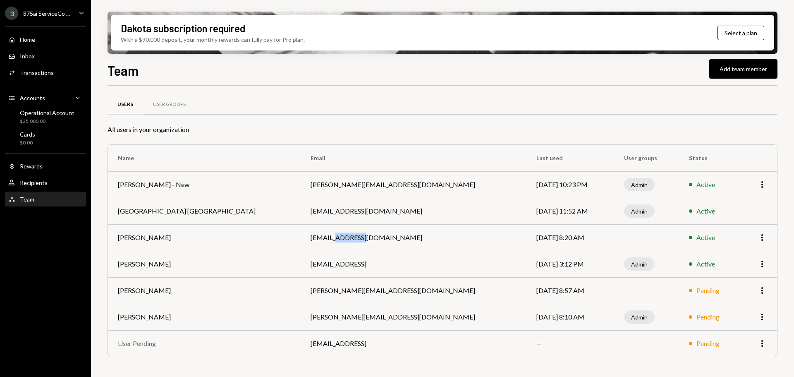
click at [301, 237] on td "shuaib@autonomousprojects.co" at bounding box center [414, 237] width 226 height 26
drag, startPoint x: 256, startPoint y: 210, endPoint x: 311, endPoint y: 209, distance: 55.0
click at [311, 209] on td "savannah@autonomousprojects.co" at bounding box center [414, 211] width 226 height 26
drag, startPoint x: 309, startPoint y: 187, endPoint x: 280, endPoint y: 186, distance: 29.4
click at [301, 186] on td "philip@autonomousprojects.co" at bounding box center [414, 184] width 226 height 26
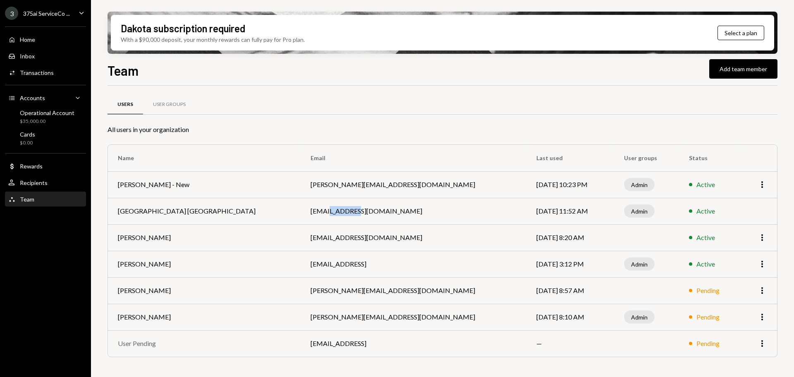
drag, startPoint x: 268, startPoint y: 211, endPoint x: 299, endPoint y: 211, distance: 31.0
click at [301, 211] on td "savannah@autonomousprojects.co" at bounding box center [414, 211] width 226 height 26
drag, startPoint x: 269, startPoint y: 241, endPoint x: 293, endPoint y: 241, distance: 24.0
click at [301, 241] on td "shuaib@autonomousprojects.co" at bounding box center [414, 237] width 226 height 26
click at [39, 184] on div "Recipients" at bounding box center [34, 182] width 28 height 7
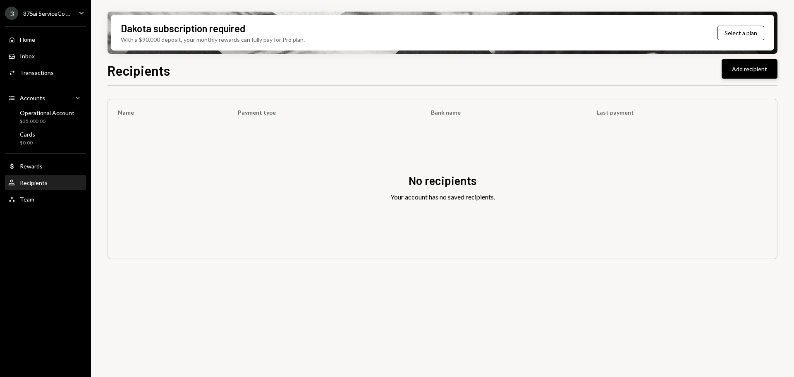
click at [745, 72] on button "Add recipient" at bounding box center [750, 68] width 56 height 19
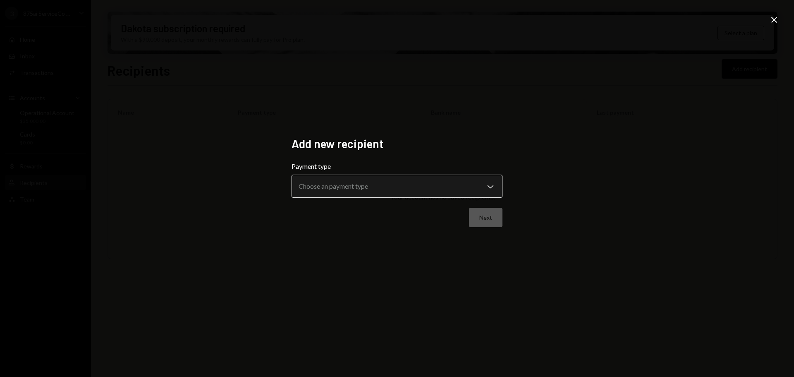
click at [398, 189] on body "**********" at bounding box center [397, 188] width 794 height 377
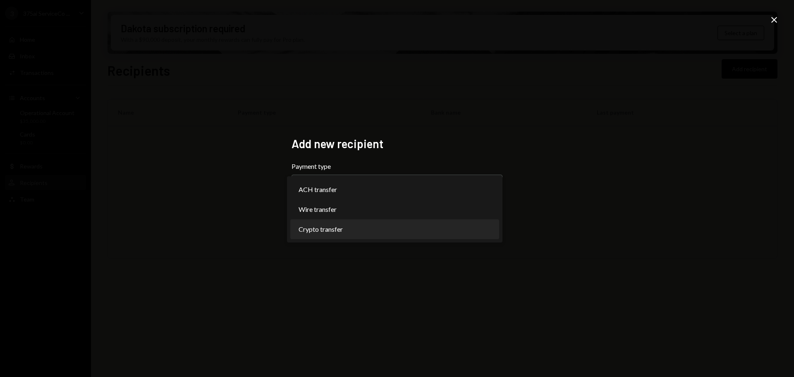
select select "******"
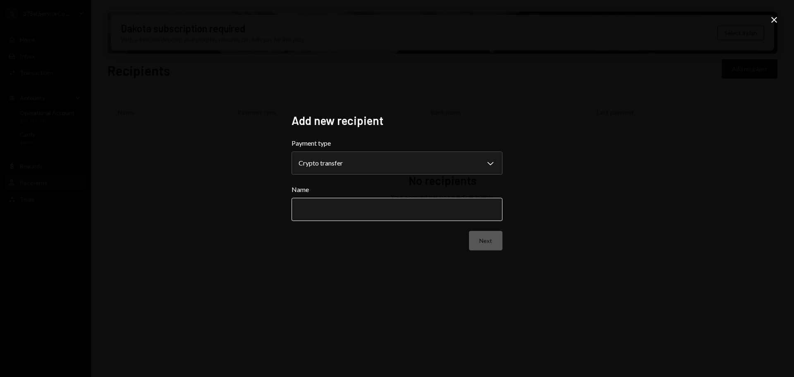
click at [423, 215] on input "Name" at bounding box center [397, 209] width 211 height 23
type input "********"
click at [484, 243] on button "Next" at bounding box center [486, 240] width 34 height 19
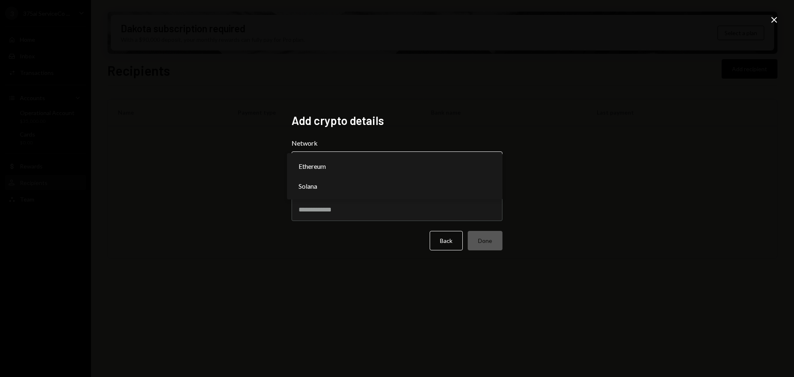
click at [360, 170] on body "3 375ai ServiceCo ... Caret Down Home Home Inbox Inbox Activities Transactions …" at bounding box center [397, 188] width 794 height 377
select select "**********"
click at [316, 207] on input "Address" at bounding box center [397, 209] width 211 height 23
paste input "**********"
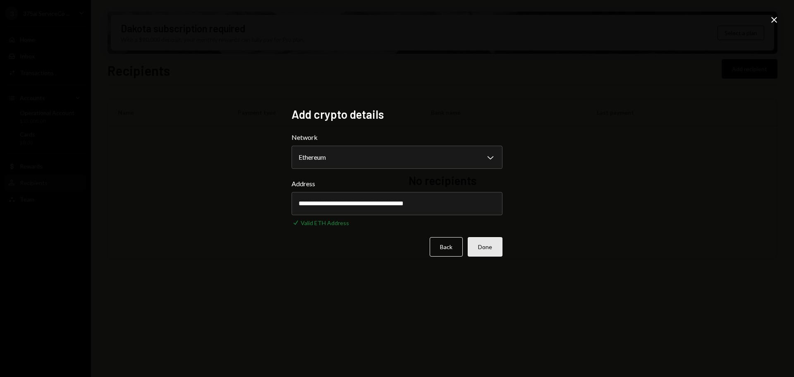
type input "**********"
click at [491, 248] on button "Done" at bounding box center [485, 246] width 35 height 19
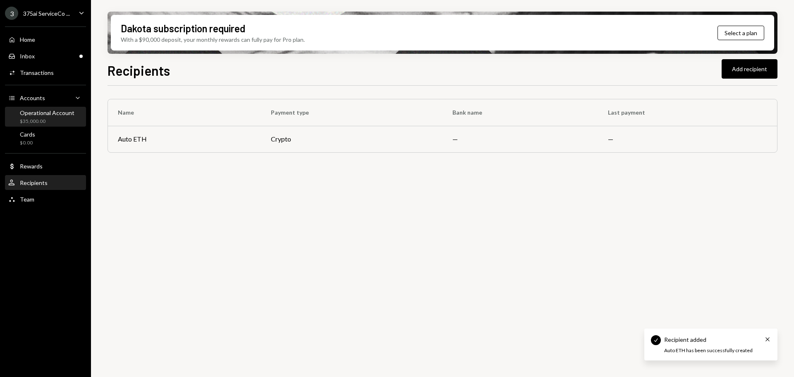
click at [26, 118] on div "$35,000.00" at bounding box center [47, 121] width 55 height 7
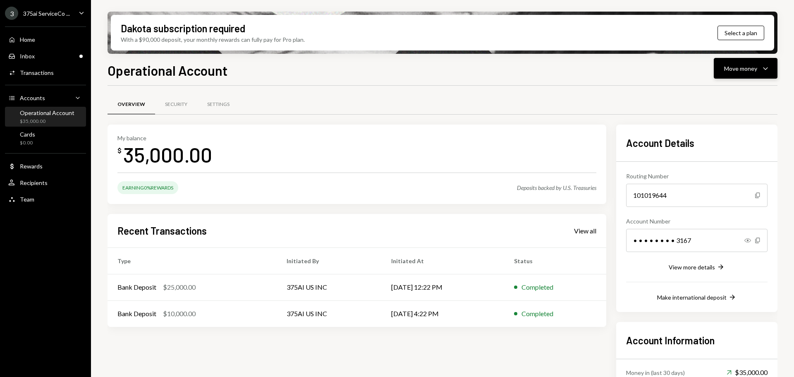
click at [734, 77] on button "Move money Caret Down" at bounding box center [746, 68] width 64 height 21
click at [725, 97] on div "Send" at bounding box center [739, 93] width 60 height 9
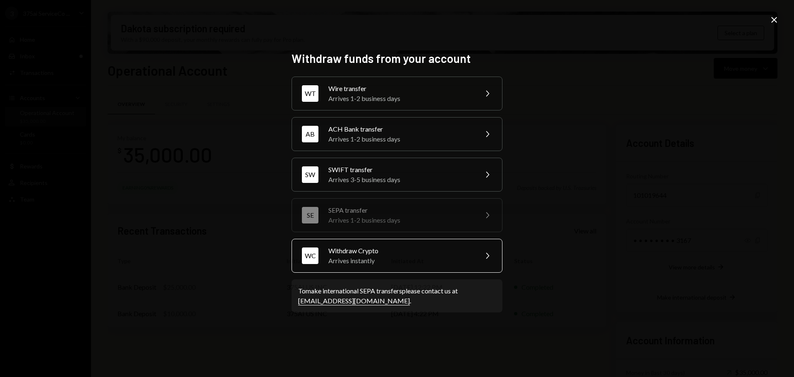
click at [378, 266] on div "WC Withdraw Crypto Arrives instantly Chevron Right" at bounding box center [397, 256] width 211 height 34
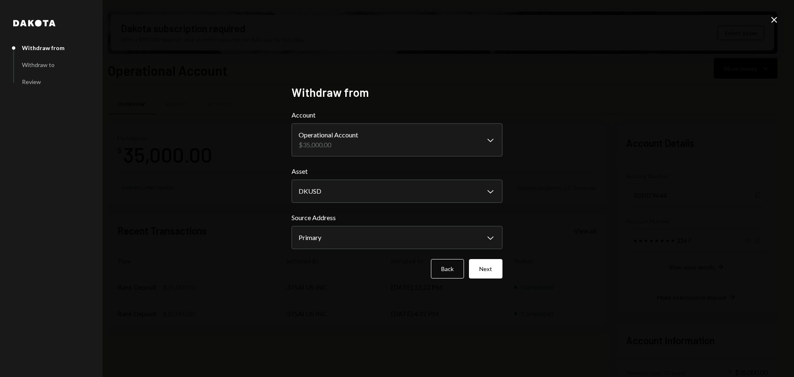
click at [781, 22] on div "**********" at bounding box center [397, 188] width 794 height 377
click at [778, 21] on icon "Close" at bounding box center [774, 20] width 10 height 10
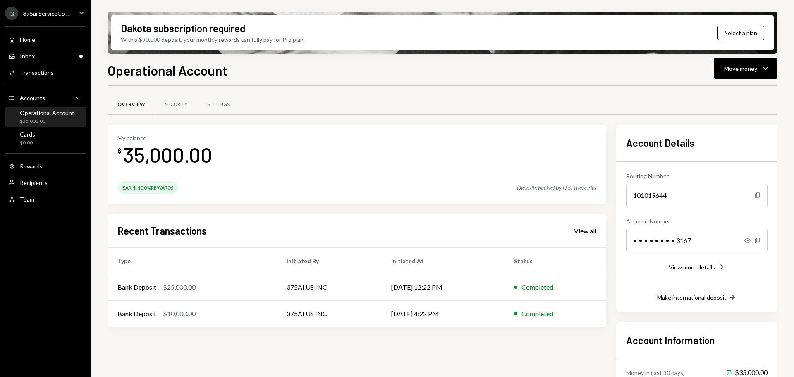
click at [42, 120] on div "$35,000.00" at bounding box center [47, 121] width 55 height 7
click at [737, 65] on div "Move money" at bounding box center [740, 68] width 33 height 9
click at [721, 95] on div "Send" at bounding box center [739, 93] width 60 height 9
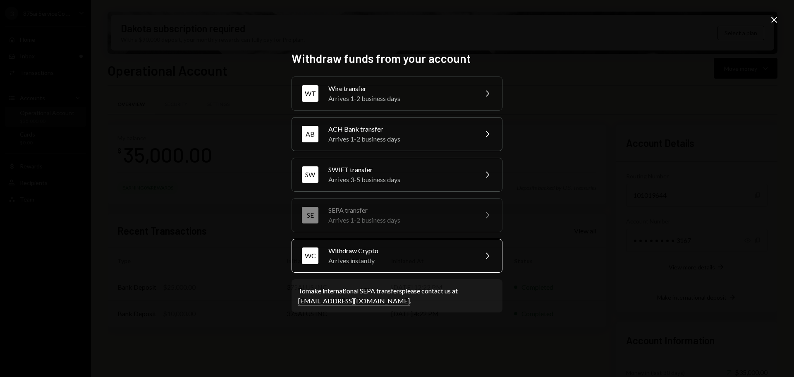
click at [362, 256] on div "Arrives instantly" at bounding box center [400, 261] width 144 height 10
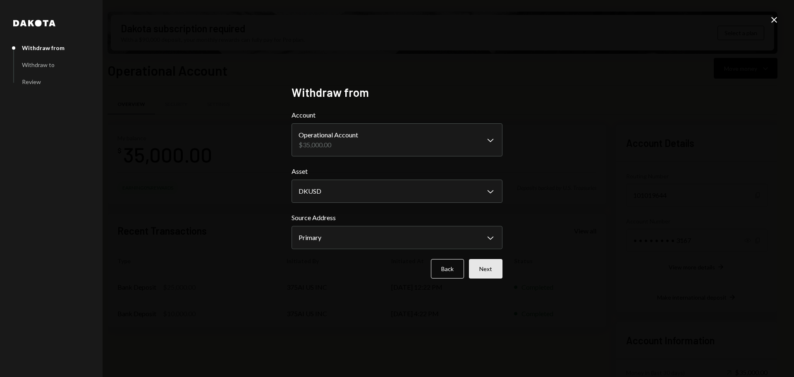
click at [481, 271] on button "Next" at bounding box center [486, 268] width 34 height 19
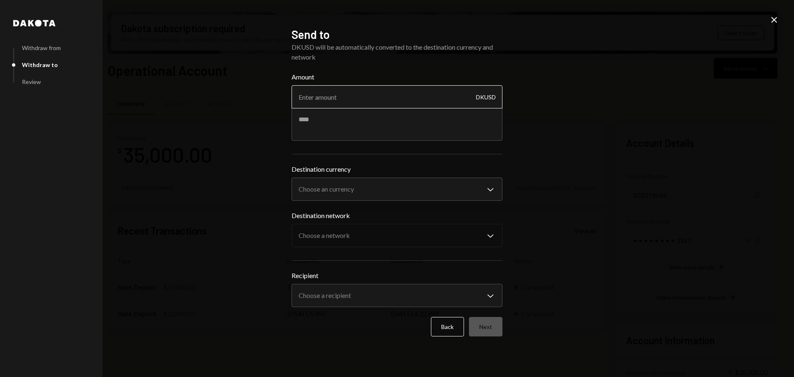
click at [366, 107] on input "Amount" at bounding box center [397, 96] width 211 height 23
click at [364, 118] on div "Amount 10 DKUSD" at bounding box center [397, 106] width 211 height 69
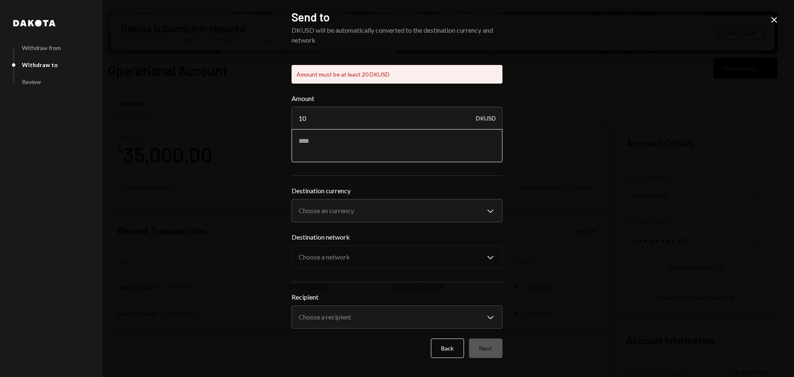
type input "1"
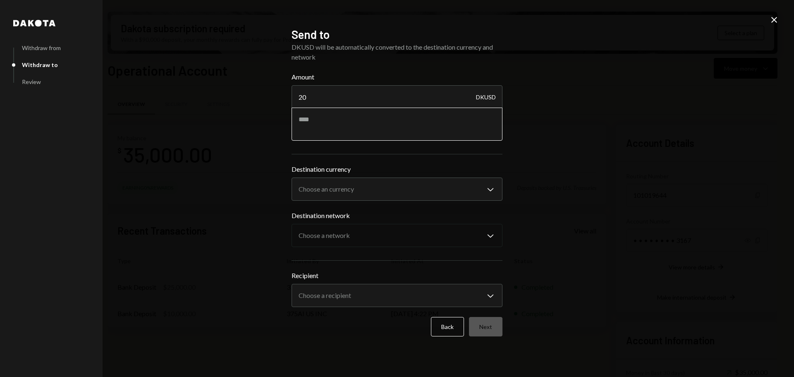
type input "20"
click at [364, 118] on textarea at bounding box center [397, 124] width 211 height 33
type textarea "*********"
click at [357, 190] on body "3 375ai ServiceCo ... Caret Down Home Home Inbox Inbox Activities Transactions …" at bounding box center [397, 188] width 794 height 377
select select "****"
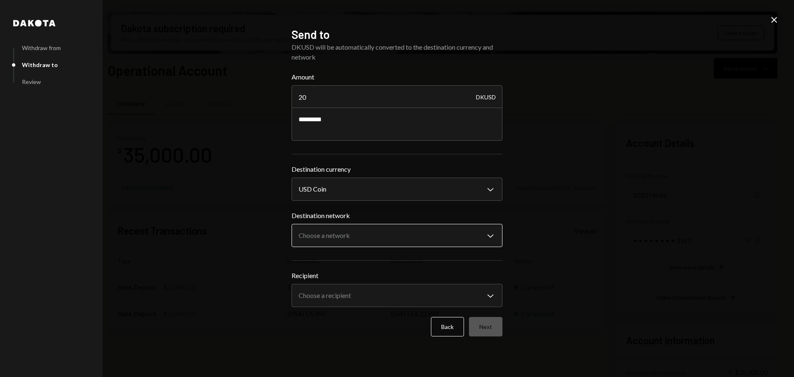
click at [337, 236] on body "3 375ai ServiceCo ... Caret Down Home Home Inbox Inbox Activities Transactions …" at bounding box center [397, 188] width 794 height 377
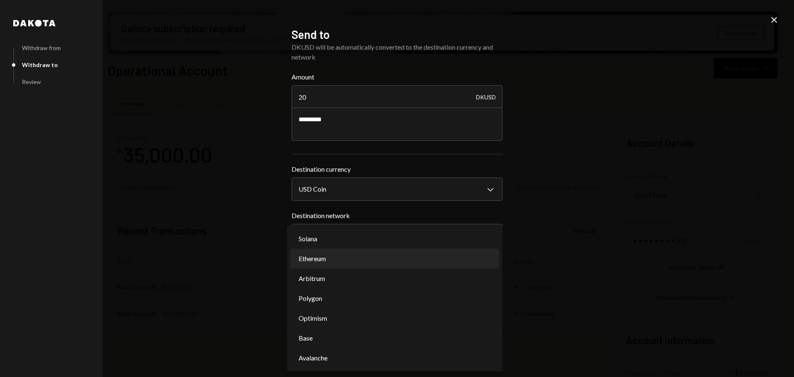
select select "**********"
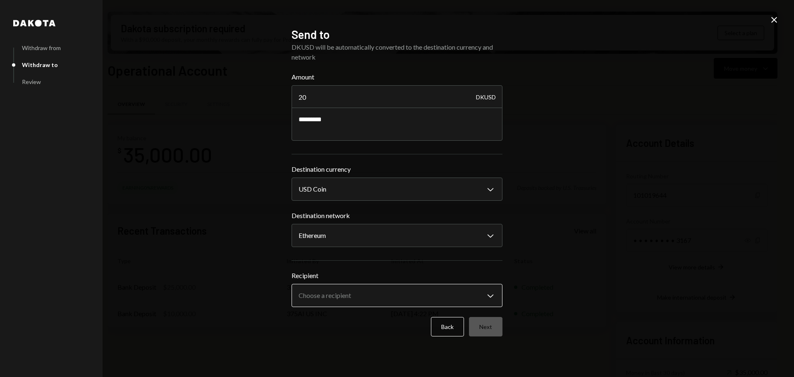
click at [327, 295] on body "3 375ai ServiceCo ... Caret Down Home Home Inbox Inbox Activities Transactions …" at bounding box center [397, 188] width 794 height 377
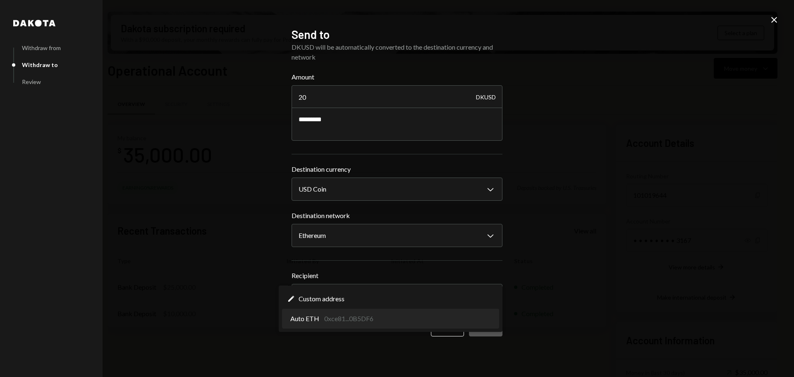
select select "**********"
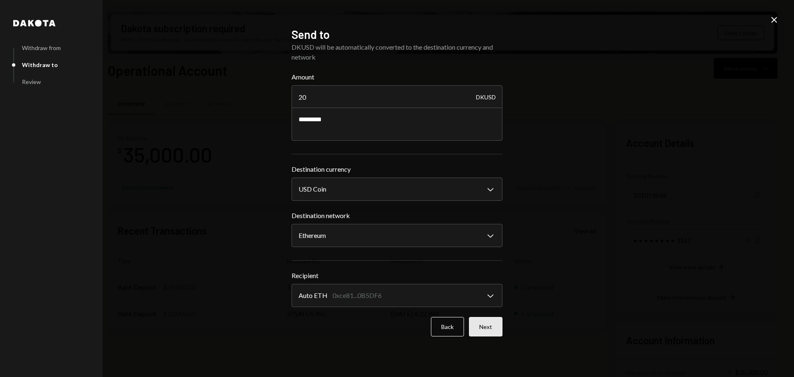
click at [487, 326] on button "Next" at bounding box center [486, 326] width 34 height 19
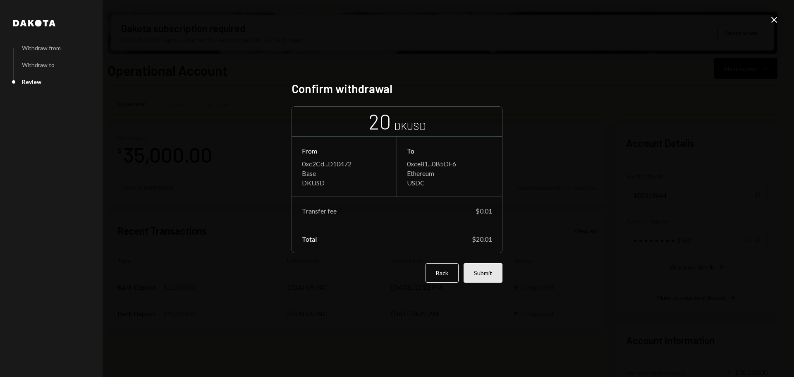
click at [479, 276] on button "Submit" at bounding box center [483, 272] width 39 height 19
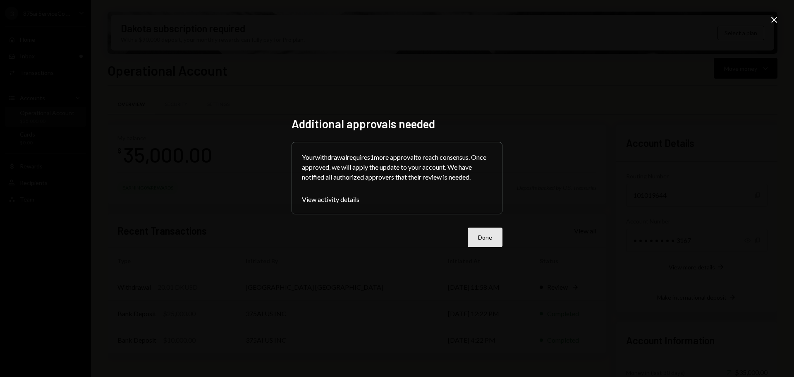
click at [478, 239] on button "Done" at bounding box center [485, 237] width 35 height 19
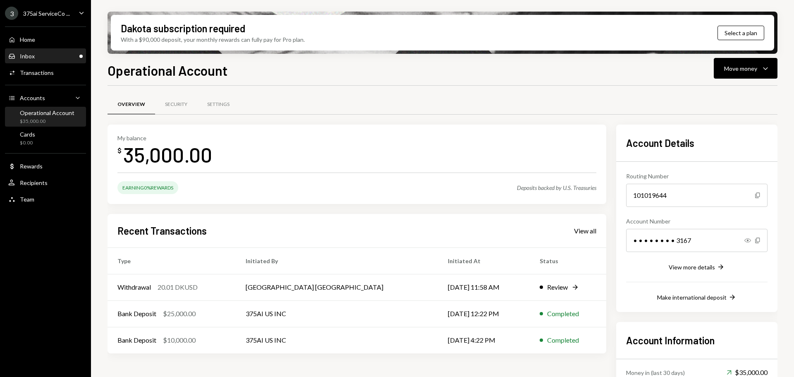
click at [51, 56] on div "Inbox Inbox" at bounding box center [45, 56] width 74 height 7
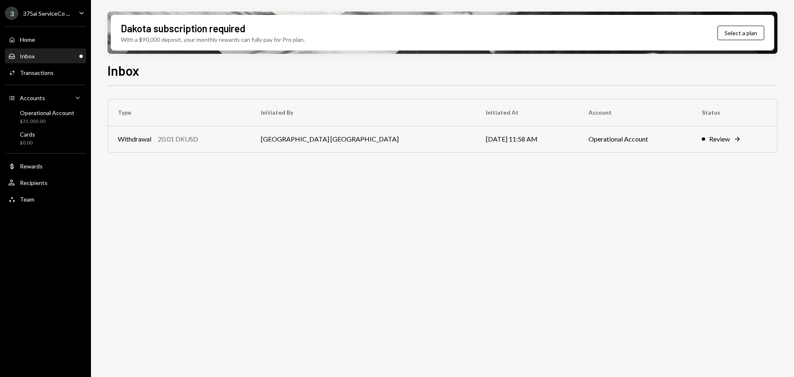
drag, startPoint x: 63, startPoint y: 60, endPoint x: 69, endPoint y: 65, distance: 8.0
click at [63, 60] on div "Inbox Inbox" at bounding box center [45, 56] width 74 height 14
click at [60, 57] on div "Inbox Inbox" at bounding box center [45, 56] width 74 height 7
click at [60, 12] on div "375ai ServiceCo ..." at bounding box center [46, 13] width 47 height 7
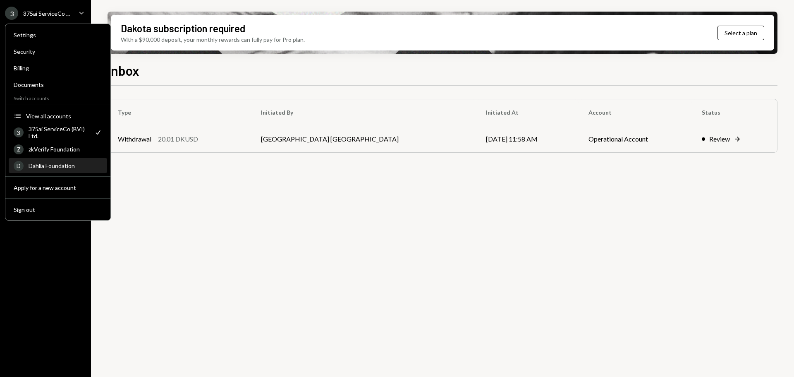
click at [51, 167] on div "Dahlia Foundation" at bounding box center [66, 165] width 74 height 7
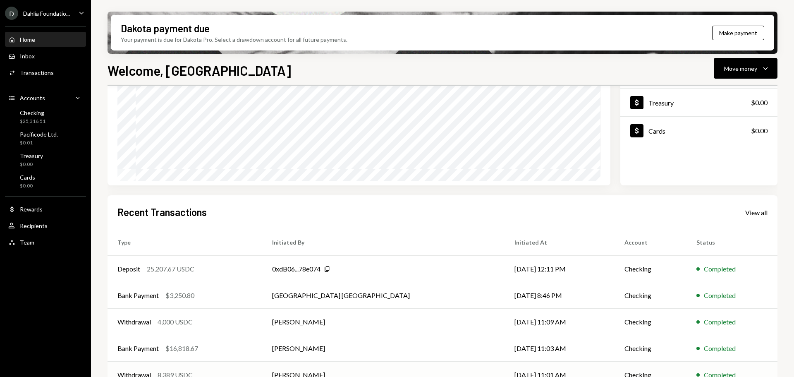
scroll to position [122, 0]
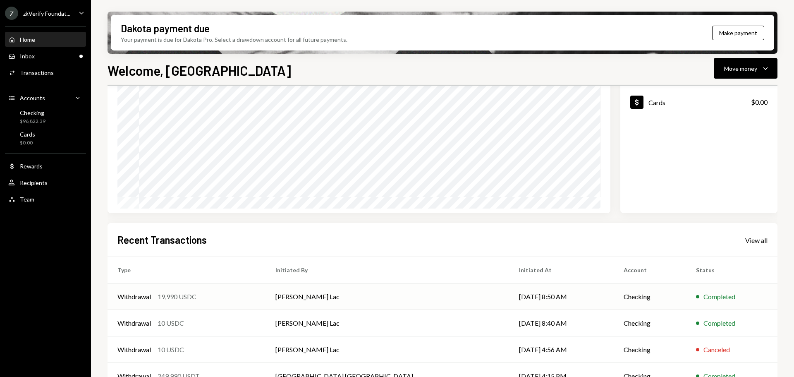
scroll to position [83, 0]
